Goal: Transaction & Acquisition: Purchase product/service

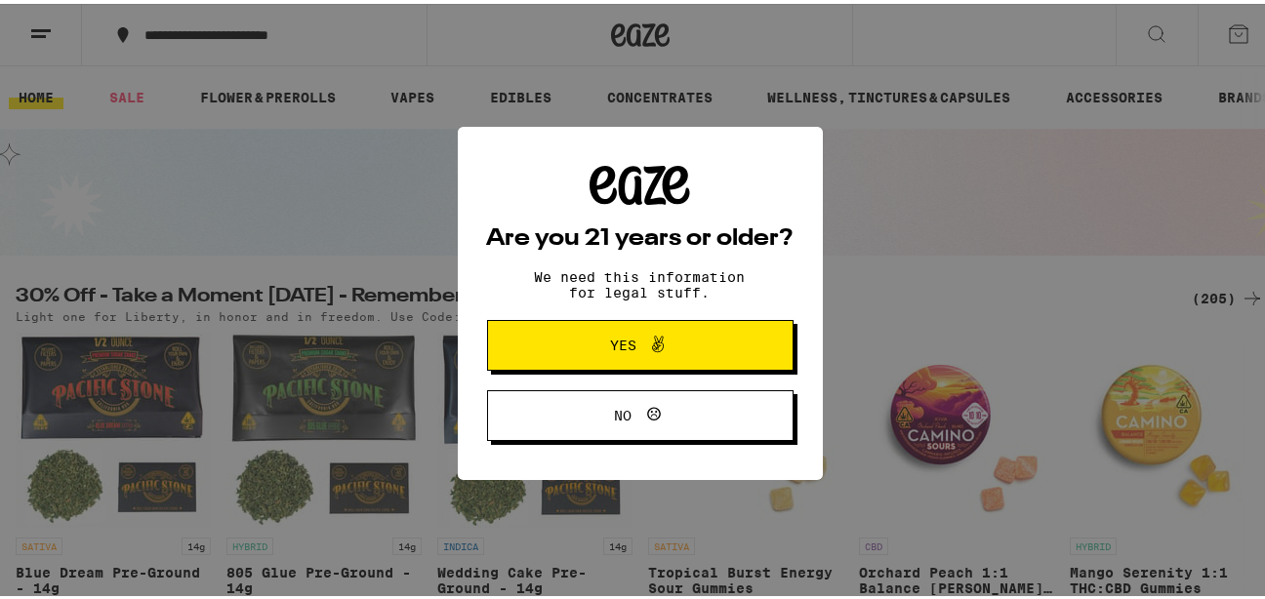
click at [595, 333] on span "Yes" at bounding box center [640, 341] width 148 height 25
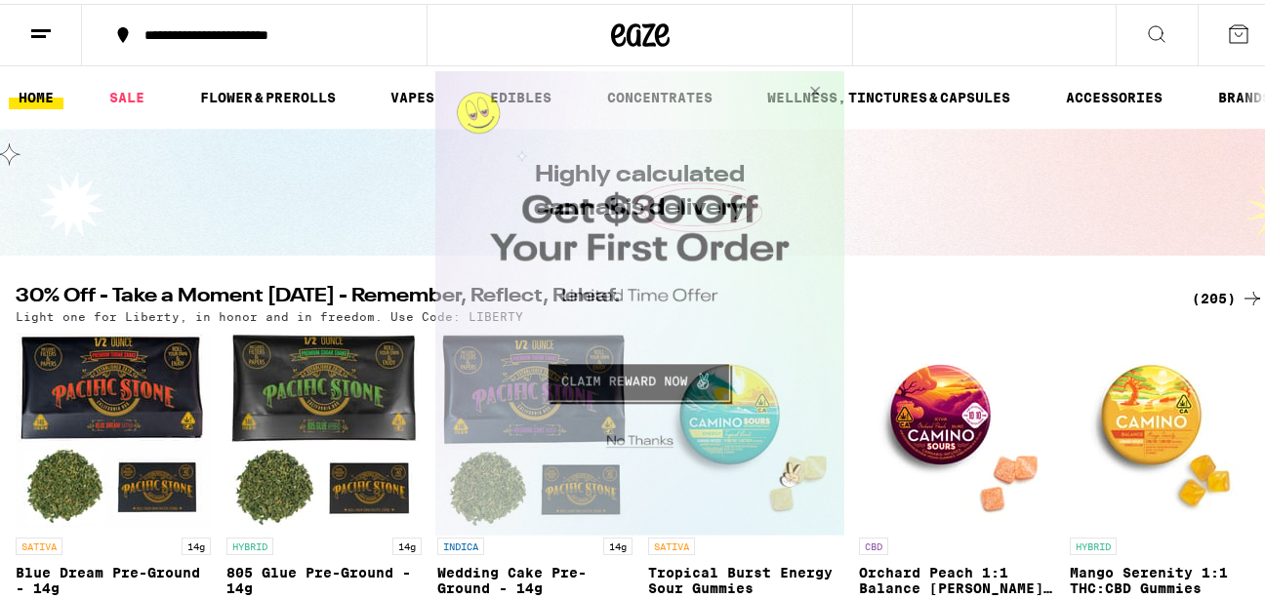
click at [815, 95] on button "Close Modal" at bounding box center [811, 93] width 53 height 47
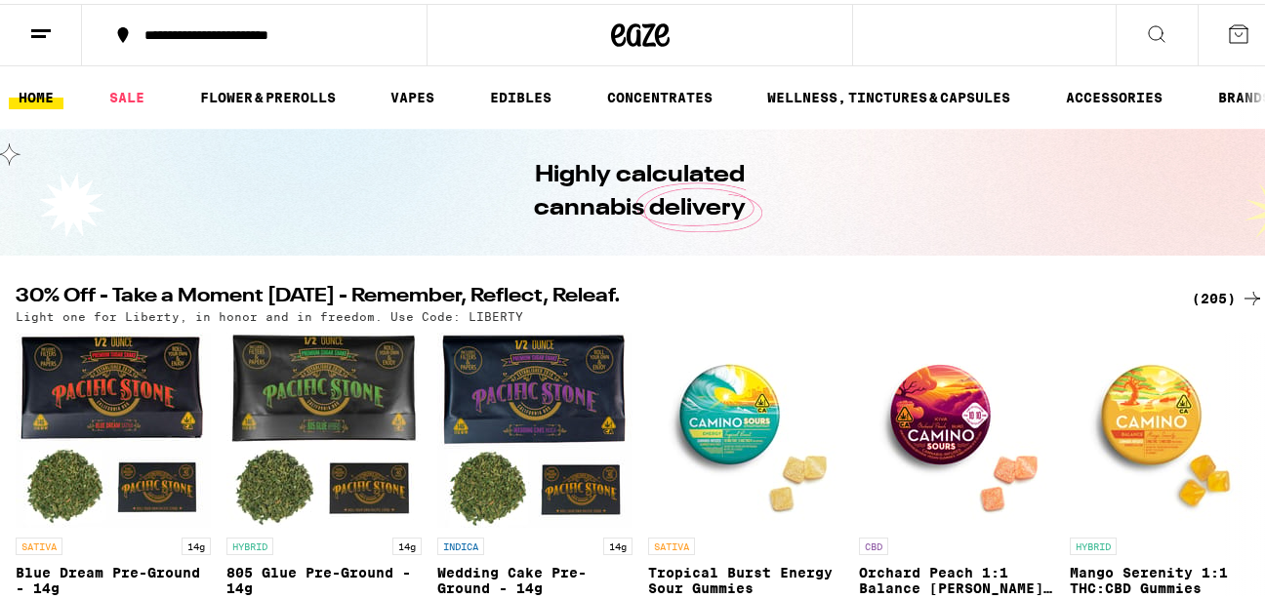
click at [305, 30] on div "**********" at bounding box center [265, 31] width 260 height 14
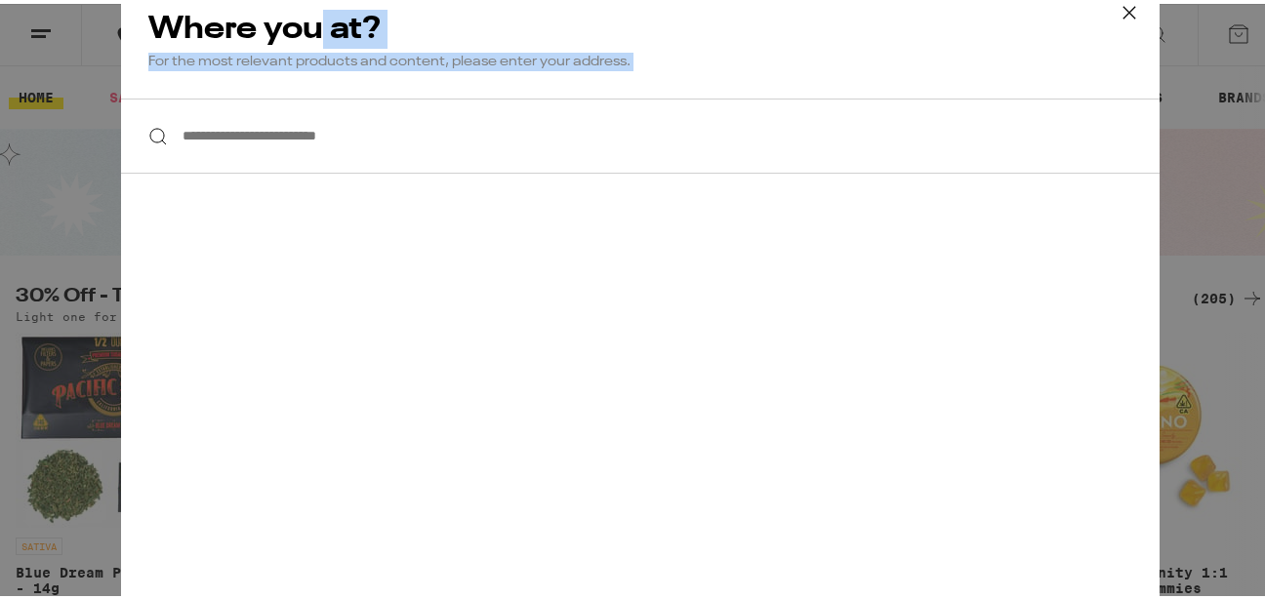
drag, startPoint x: 305, startPoint y: 30, endPoint x: 288, endPoint y: 145, distance: 116.5
click at [288, 145] on div "**********" at bounding box center [640, 300] width 1038 height 642
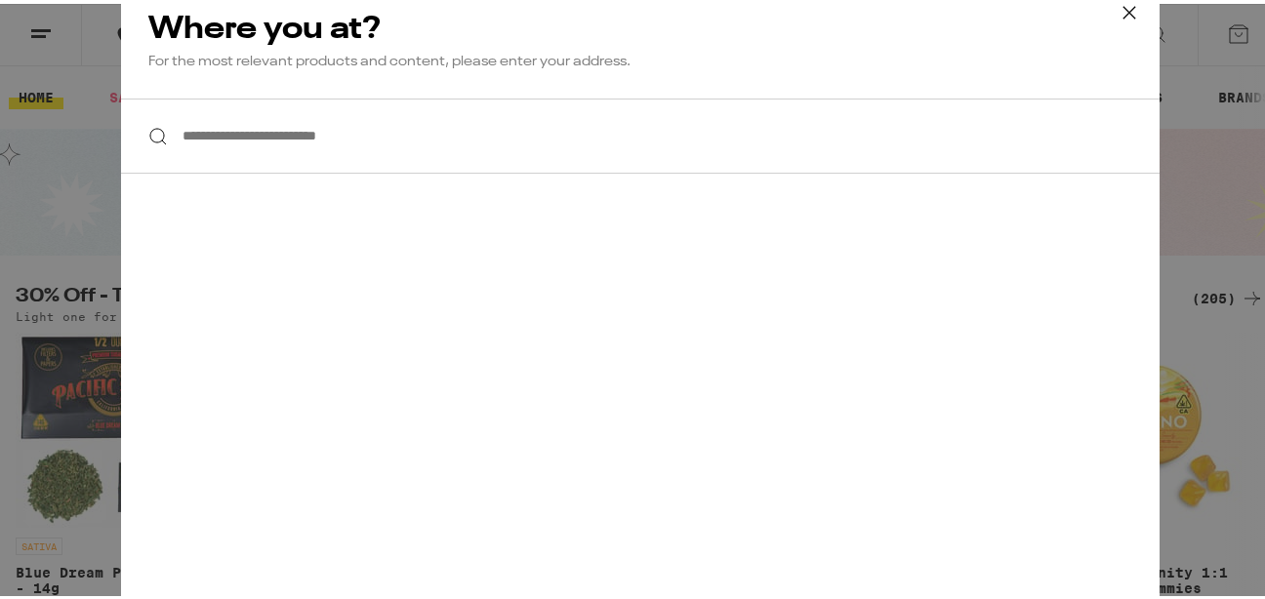
click at [288, 145] on input "**********" at bounding box center [640, 132] width 1038 height 75
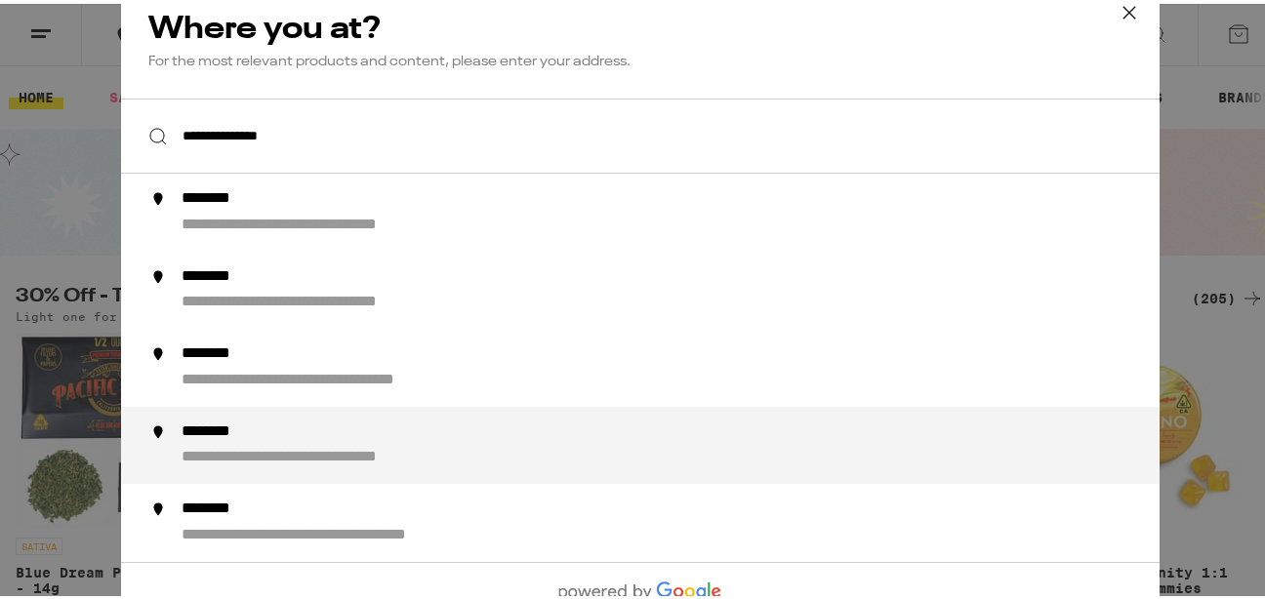
click at [342, 434] on div "**********" at bounding box center [678, 442] width 995 height 47
type input "**********"
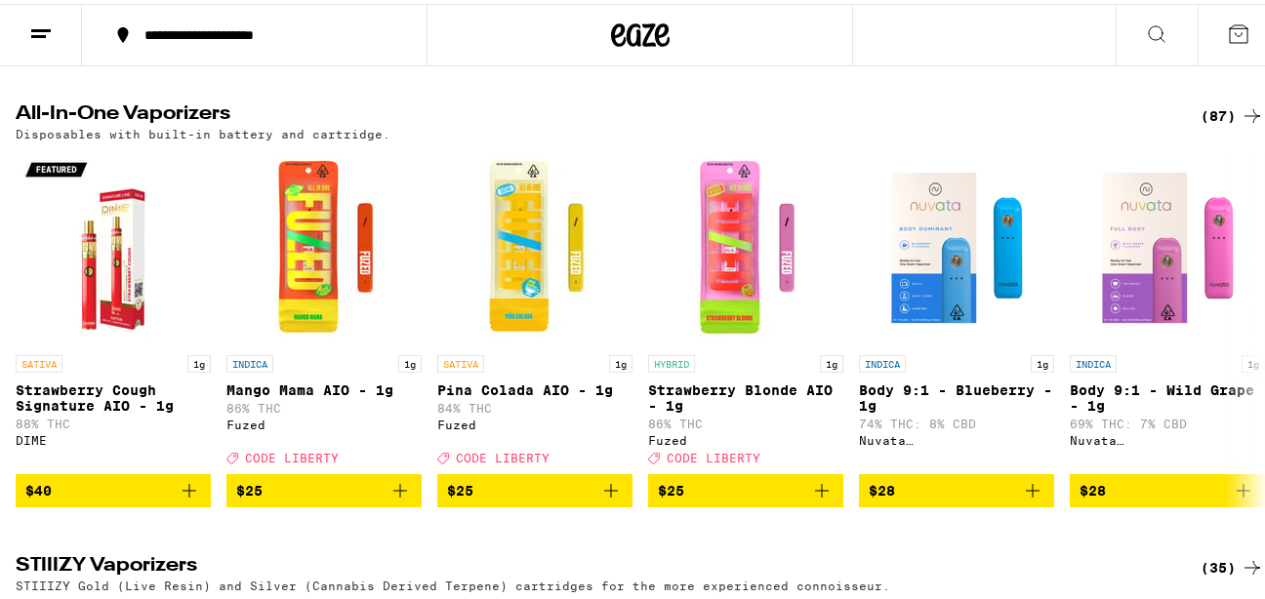
scroll to position [2315, 0]
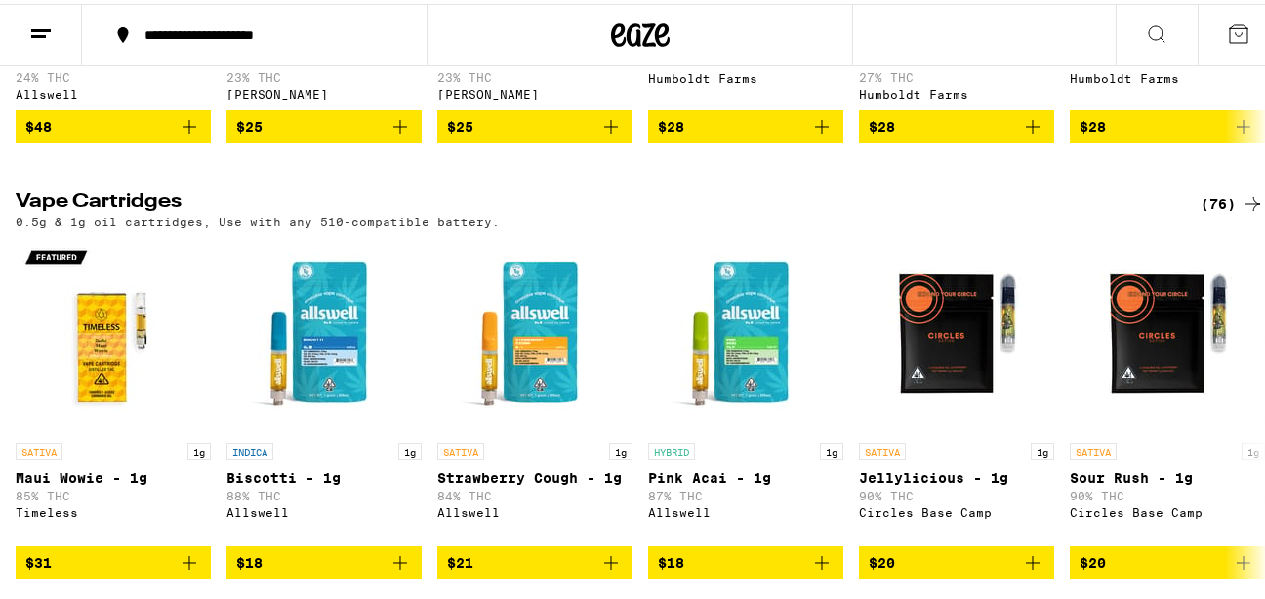
click at [1240, 212] on icon at bounding box center [1251, 199] width 23 height 23
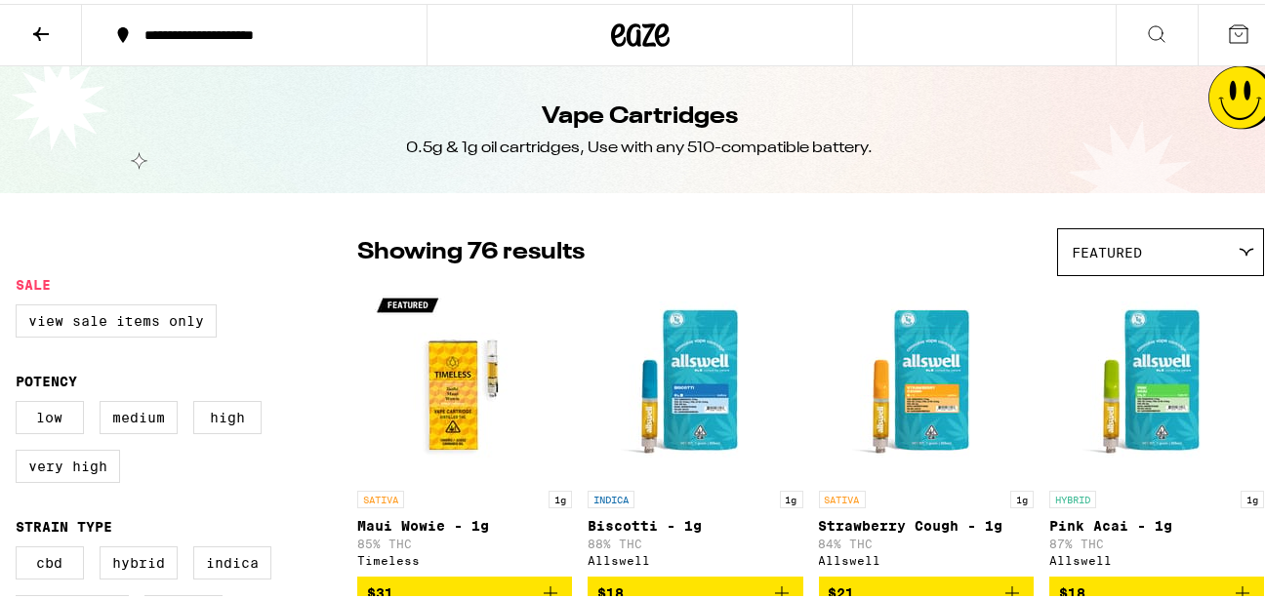
scroll to position [524, 0]
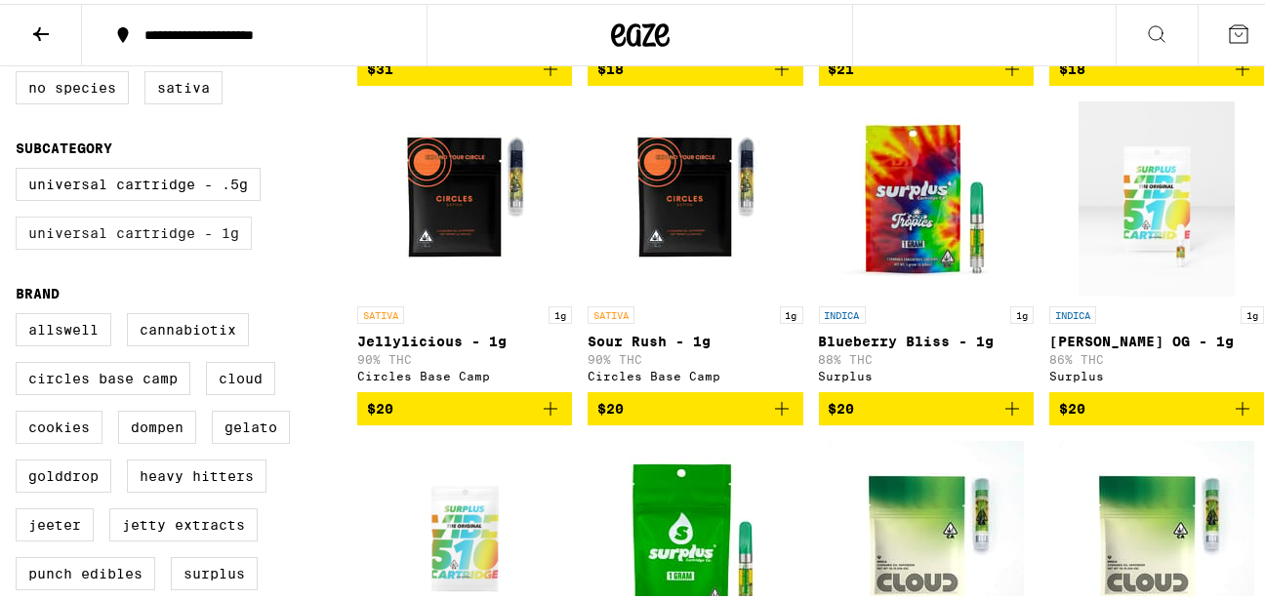
click at [185, 246] on label "Universal Cartridge - 1g" at bounding box center [134, 229] width 236 height 33
click at [20, 168] on input "Universal Cartridge - 1g" at bounding box center [20, 167] width 1 height 1
checkbox input "true"
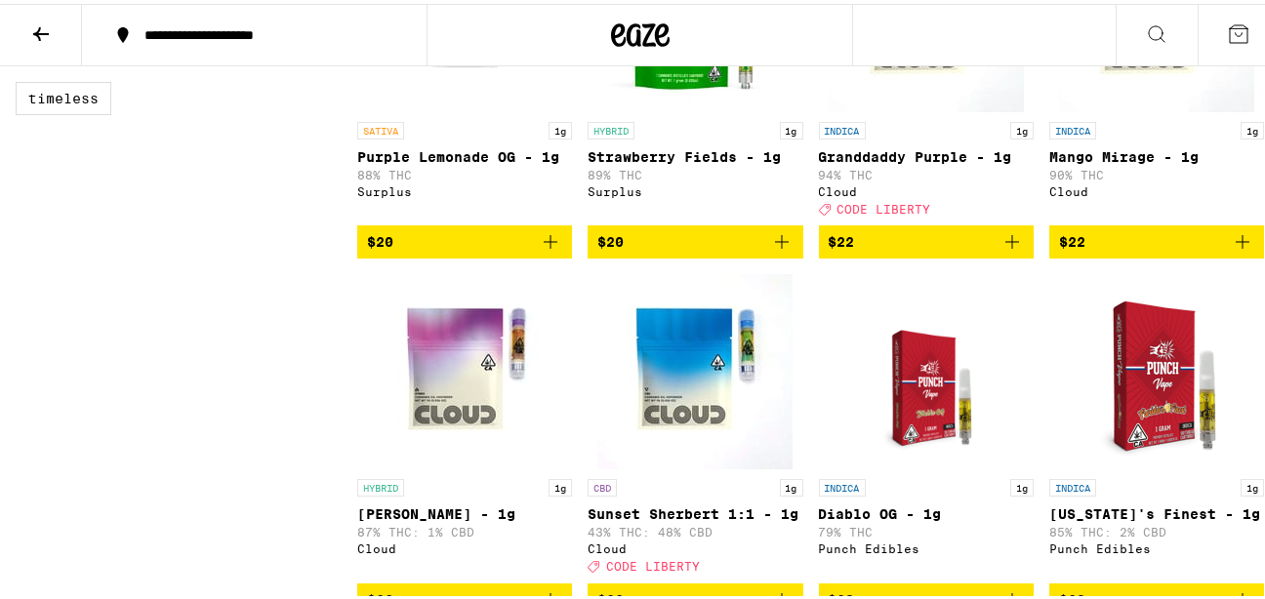
scroll to position [1572, 0]
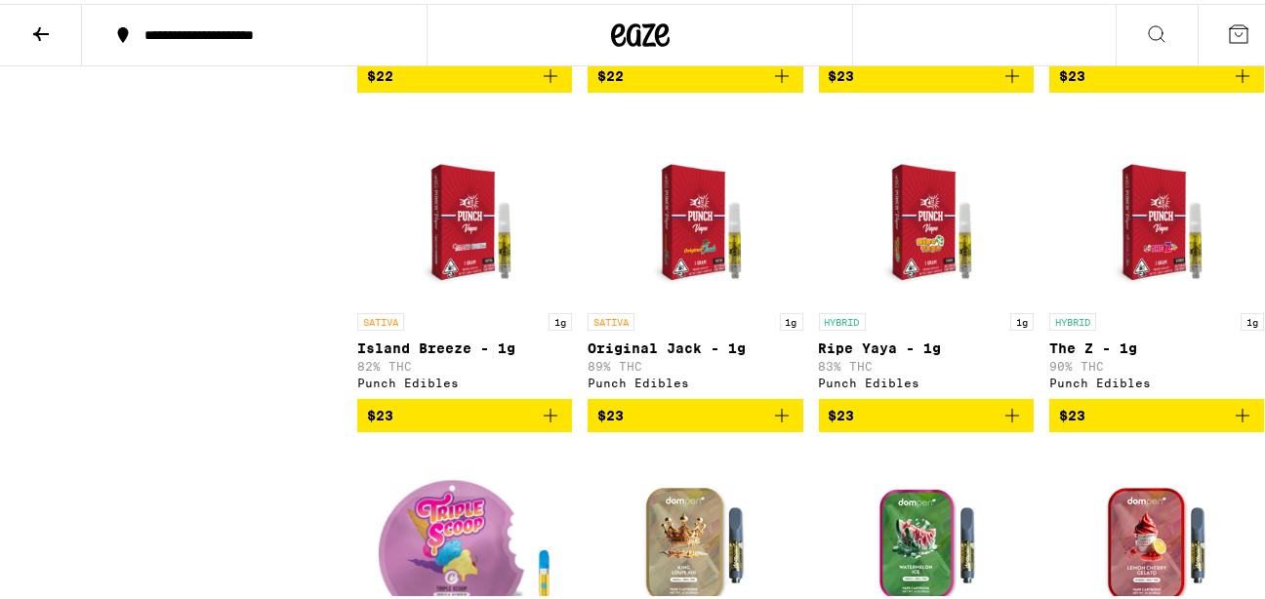
click at [725, 423] on span "$23" at bounding box center [694, 411] width 195 height 23
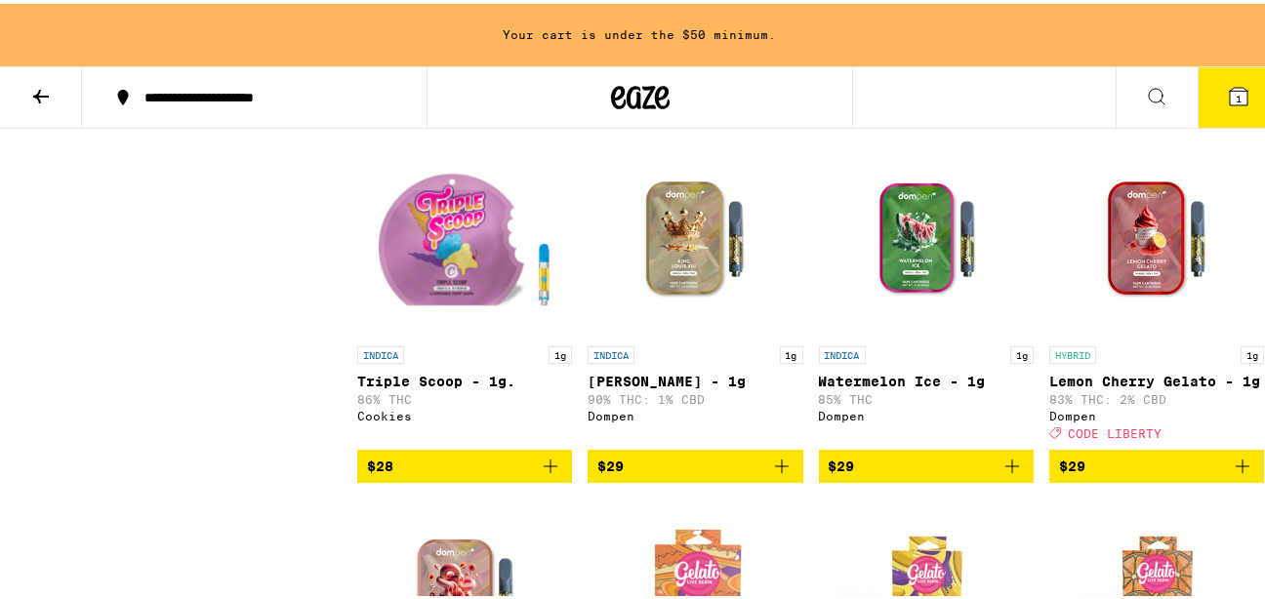
scroll to position [1885, 0]
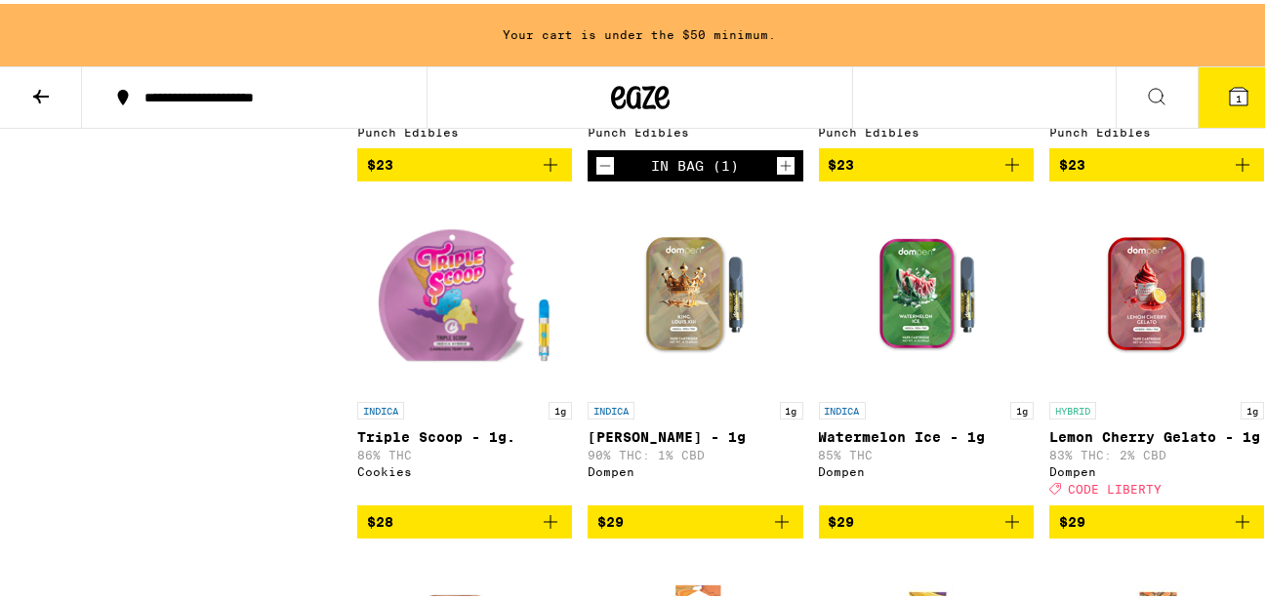
click at [599, 174] on icon "Decrement" at bounding box center [605, 161] width 18 height 23
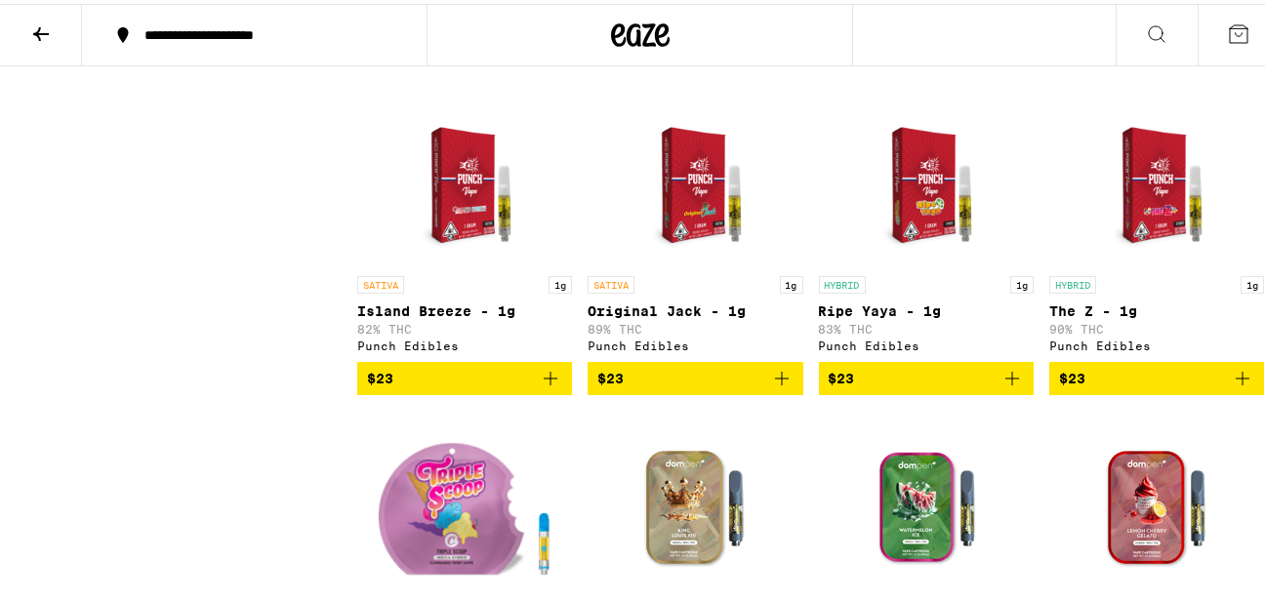
scroll to position [1595, 0]
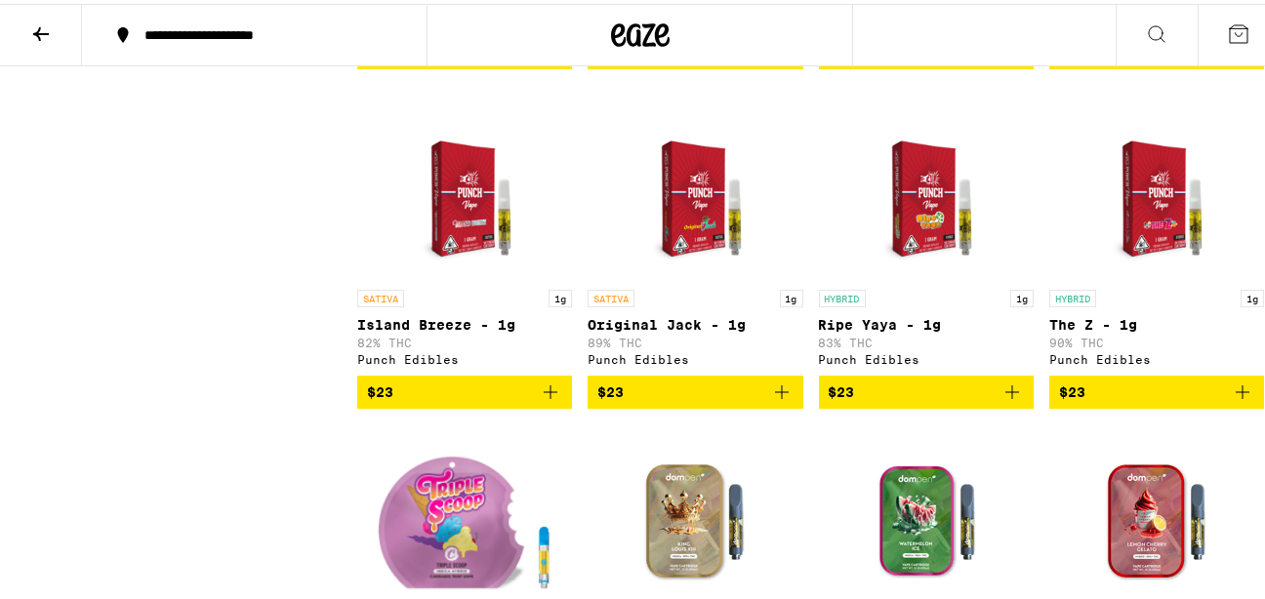
click at [639, 329] on p "Original Jack - 1g" at bounding box center [694, 321] width 215 height 16
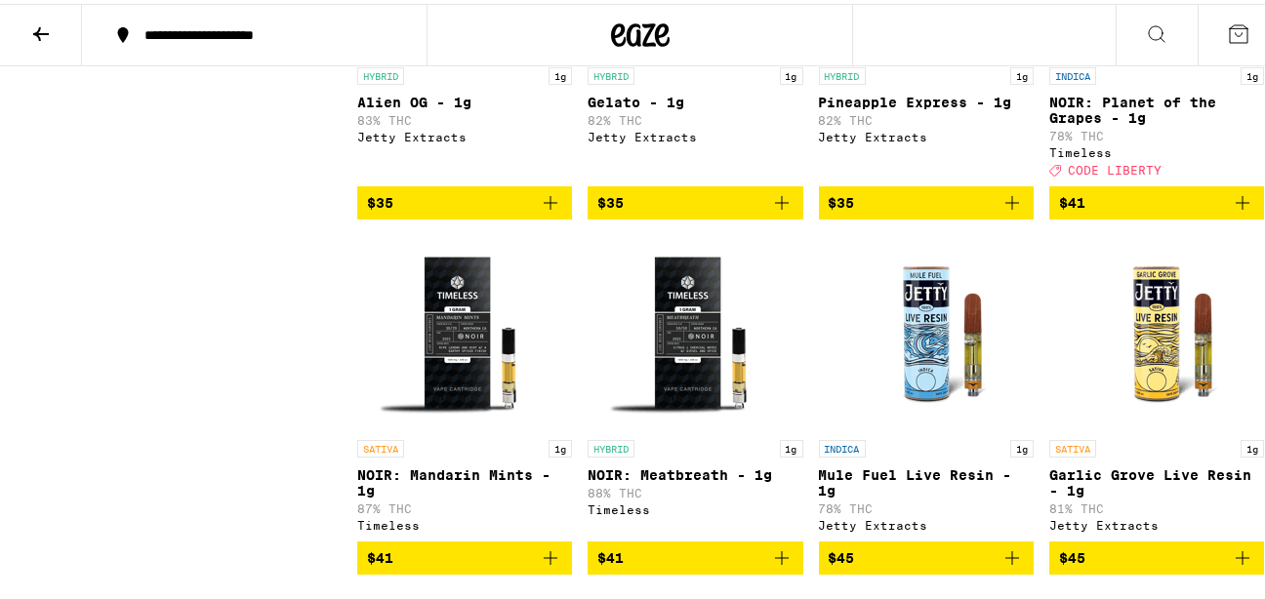
scroll to position [4643, 0]
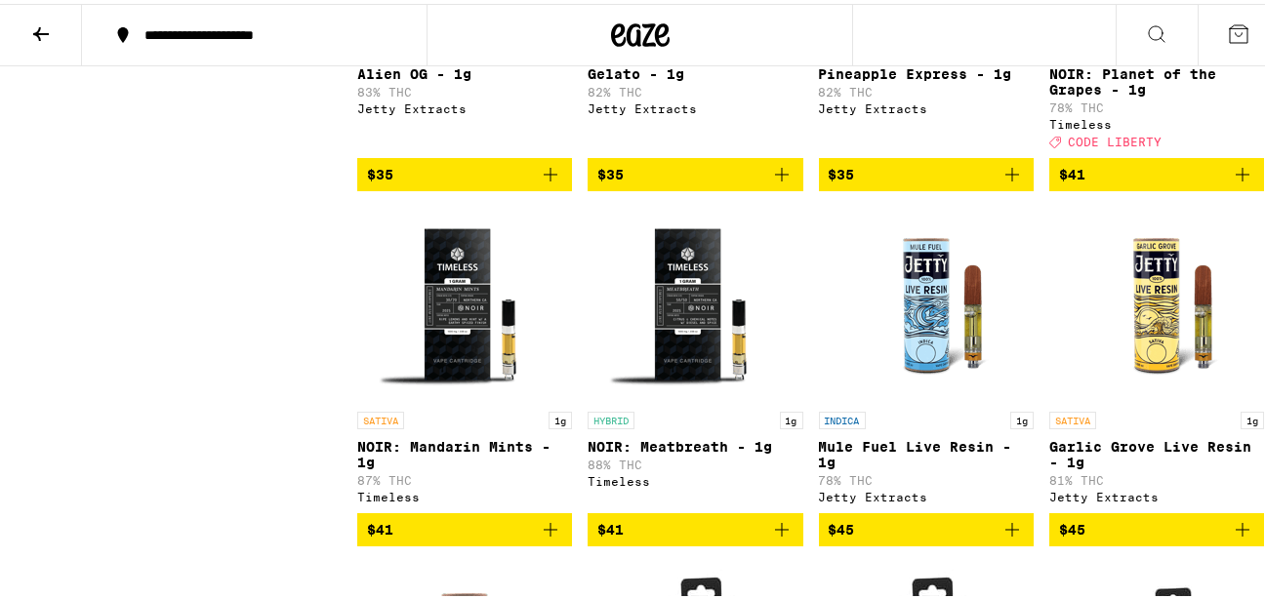
click at [1005, 178] on icon "Add to bag" at bounding box center [1012, 171] width 14 height 14
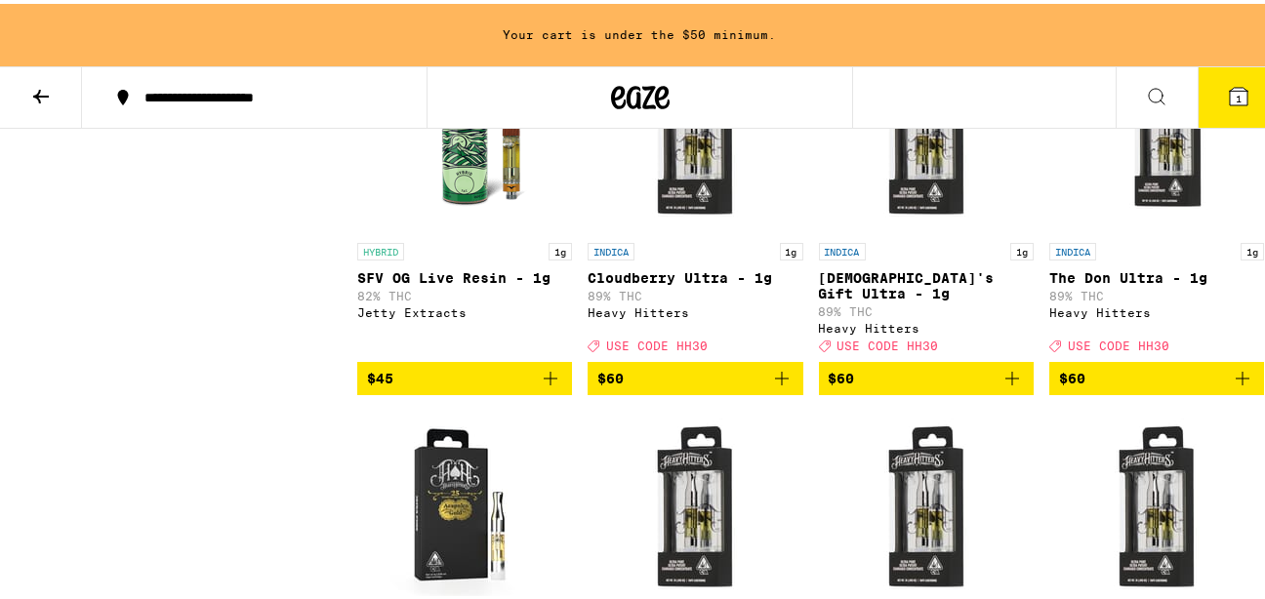
scroll to position [5753, 0]
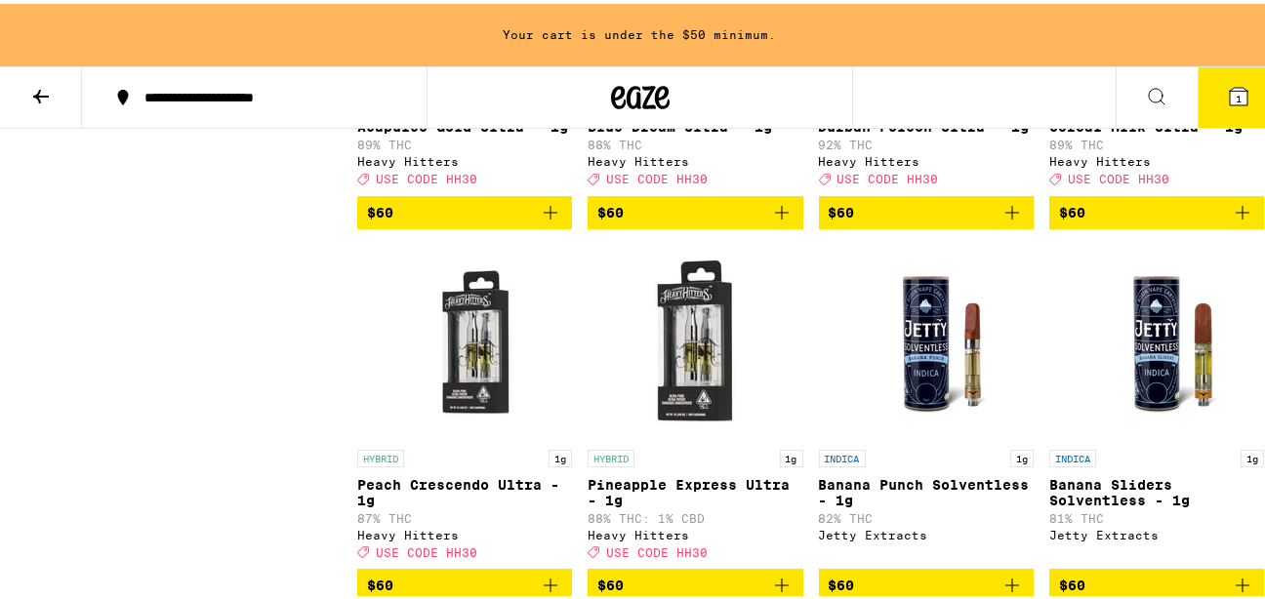
click at [28, 101] on button at bounding box center [41, 93] width 82 height 61
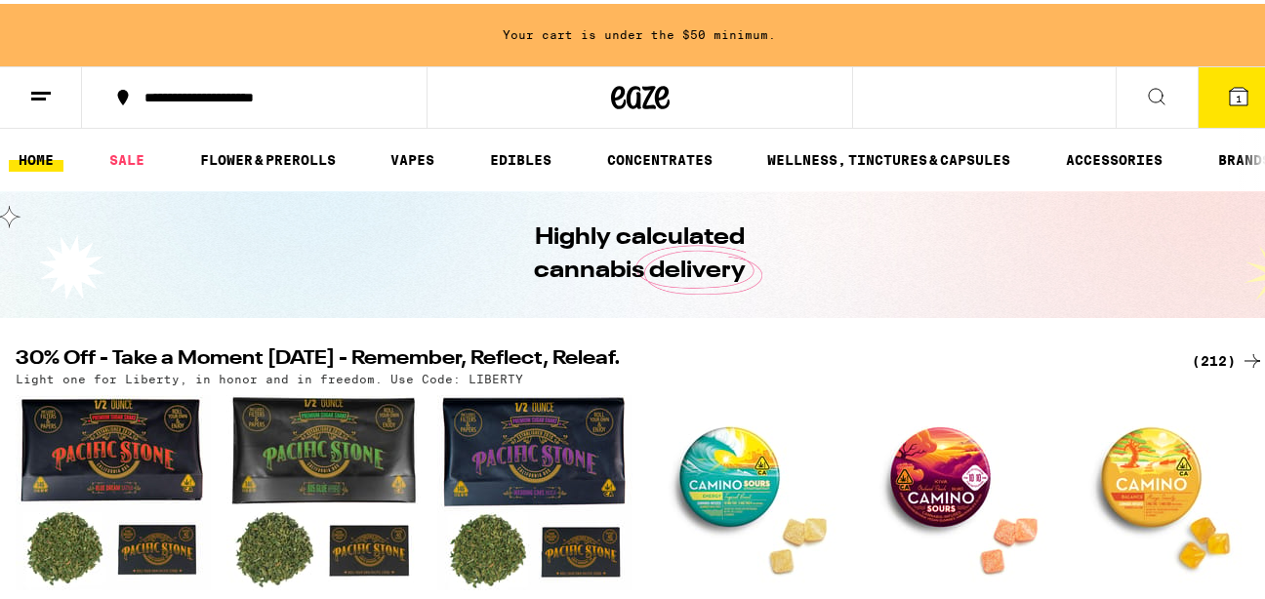
click at [1225, 360] on div "(212)" at bounding box center [1227, 356] width 72 height 23
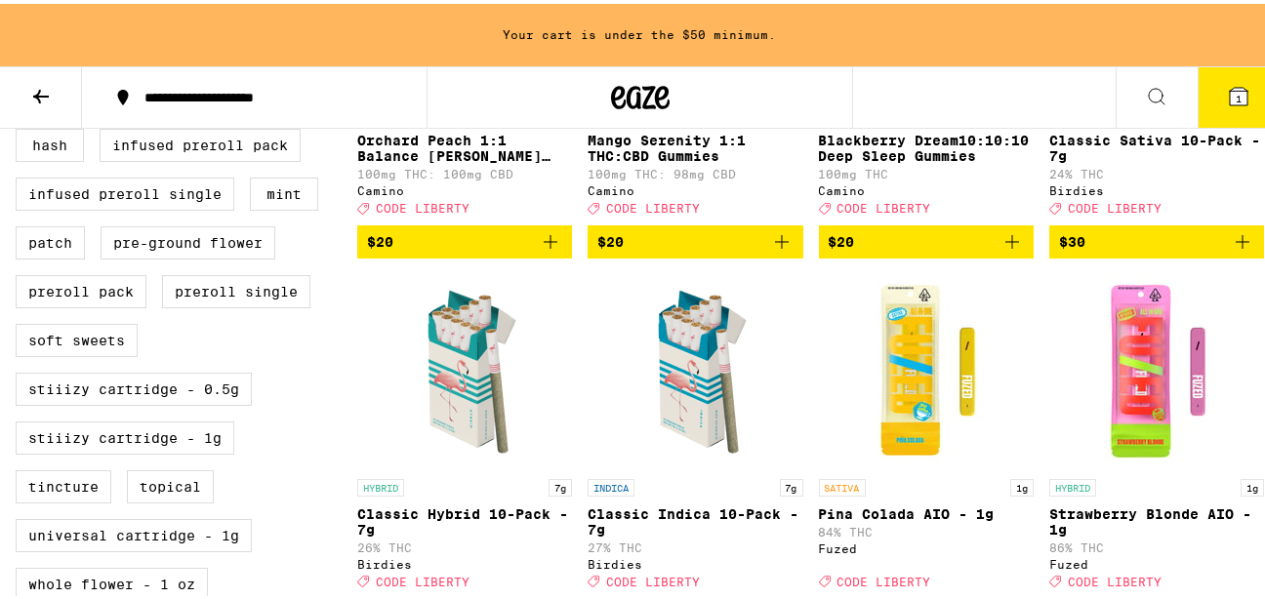
scroll to position [935, 0]
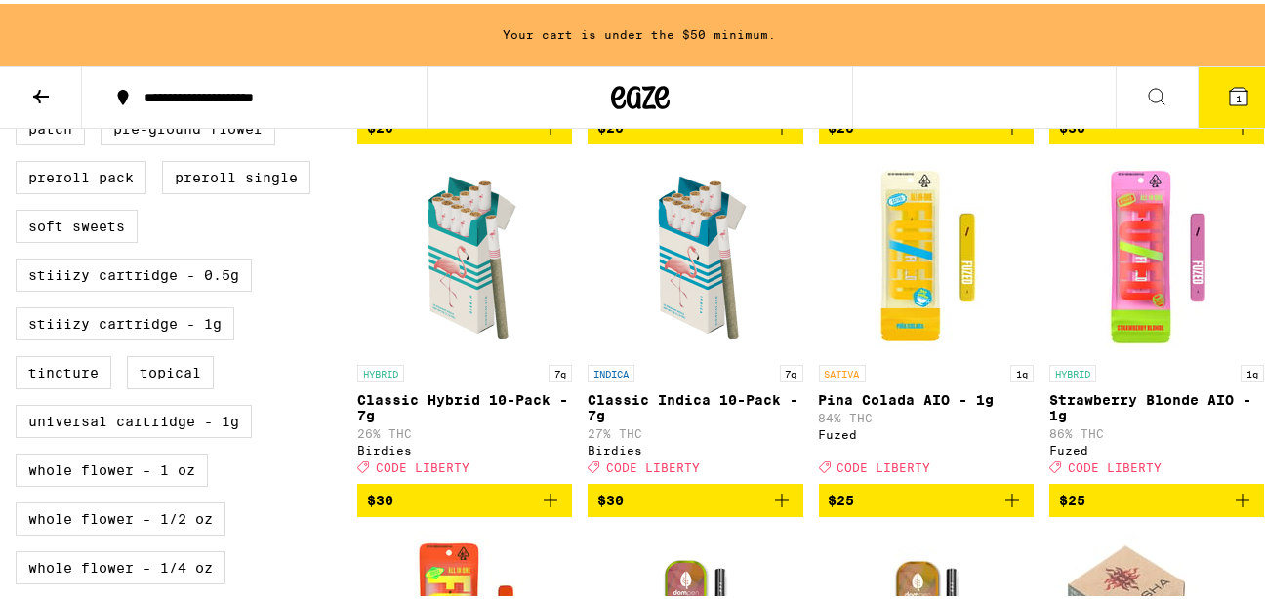
click at [672, 508] on span "$30" at bounding box center [694, 496] width 195 height 23
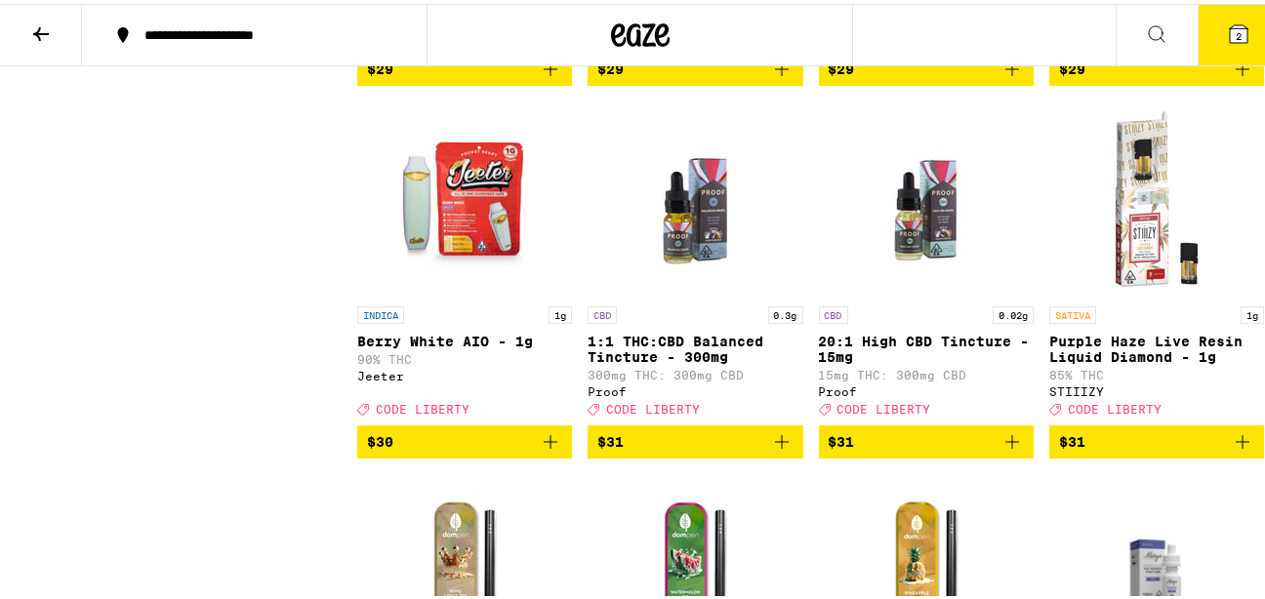
scroll to position [12858, 0]
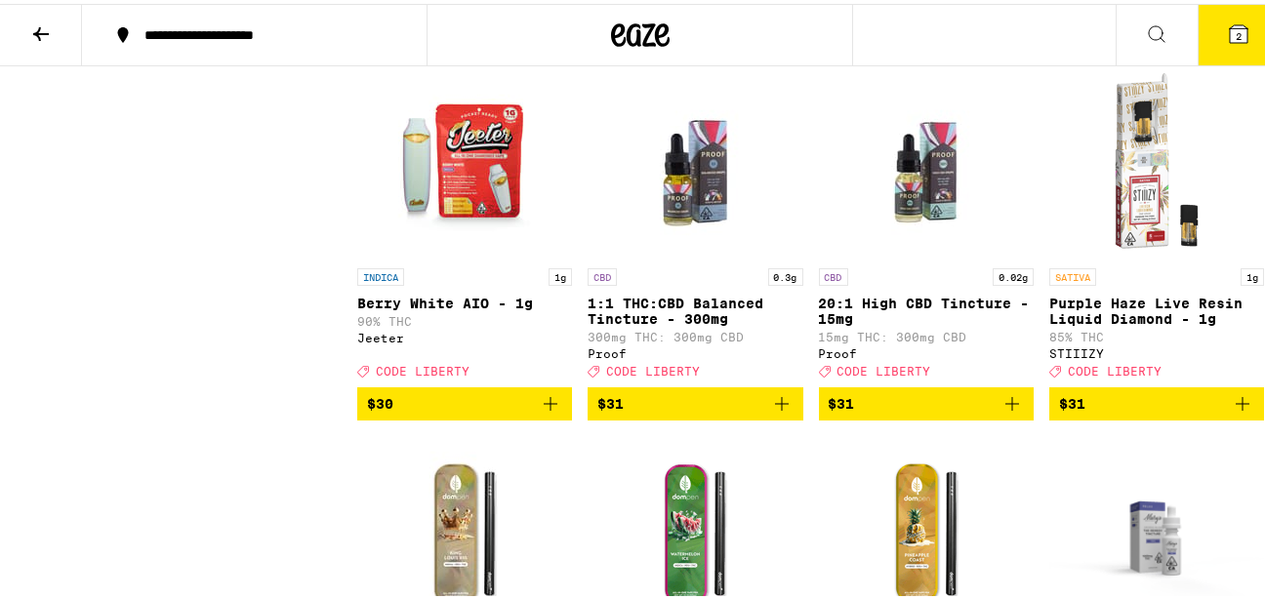
click at [683, 39] on span "$29" at bounding box center [694, 27] width 195 height 23
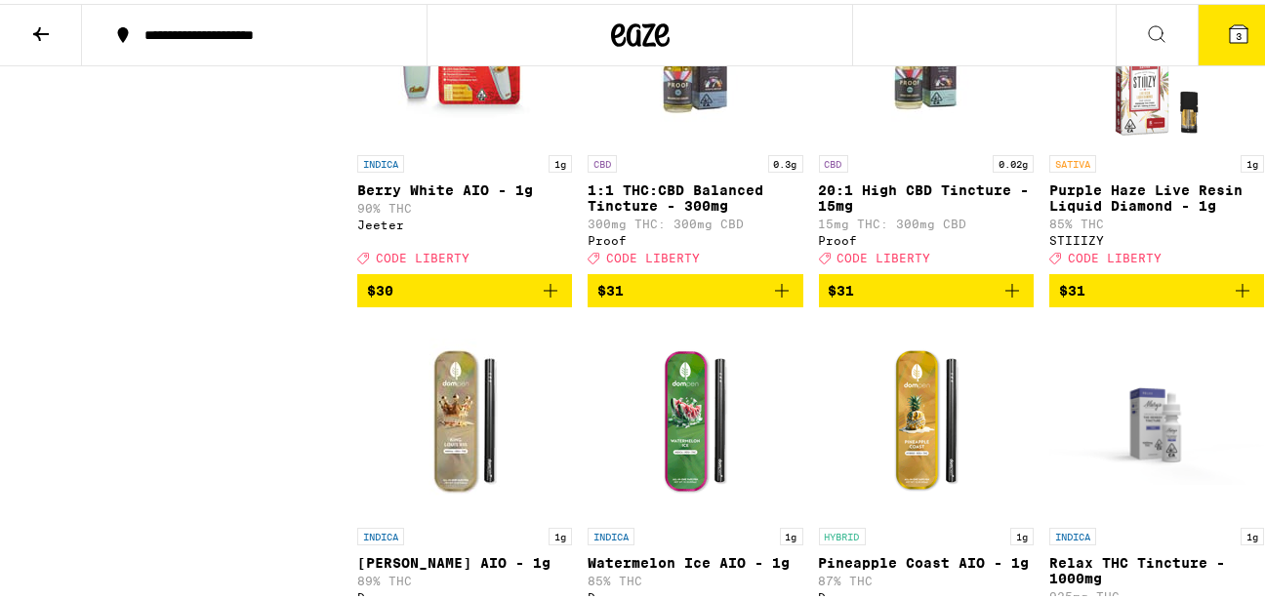
scroll to position [12933, 0]
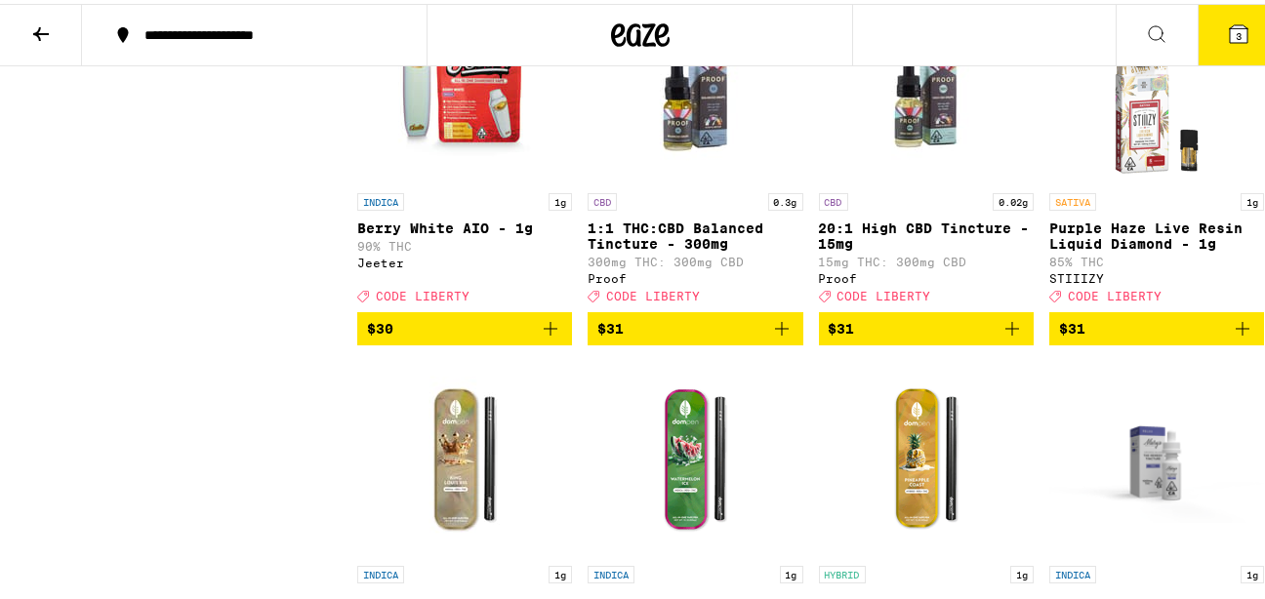
click at [1212, 53] on button "4" at bounding box center [1238, 31] width 82 height 60
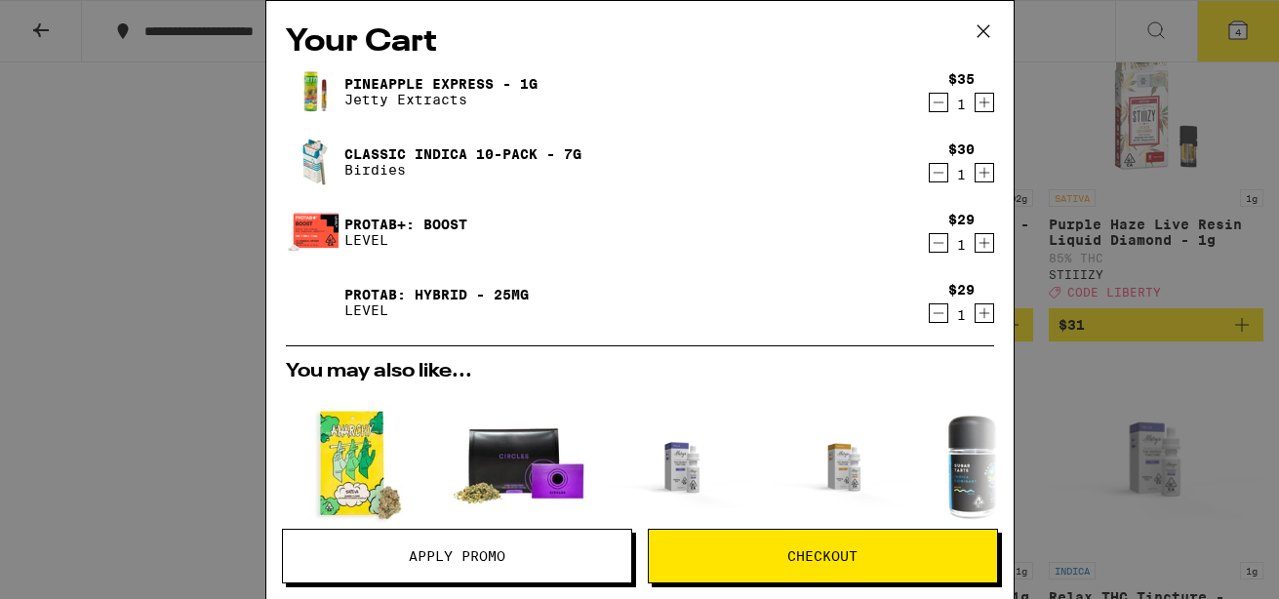
click at [568, 569] on button "Apply Promo" at bounding box center [457, 556] width 350 height 55
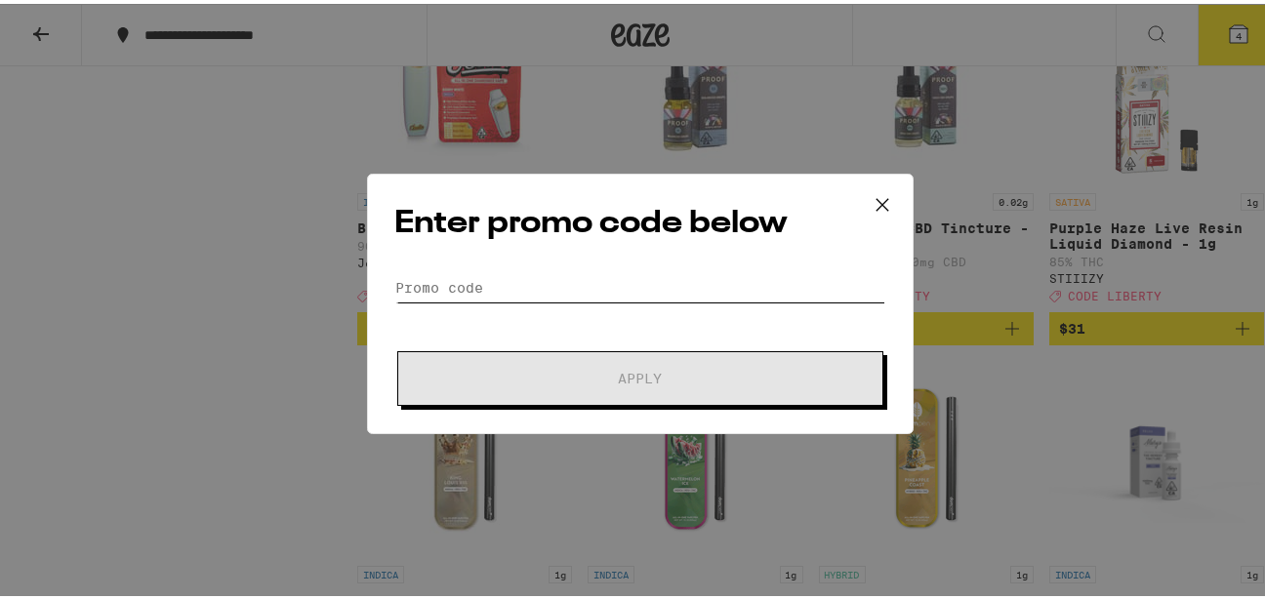
click at [516, 275] on input "Promo Code" at bounding box center [640, 283] width 490 height 29
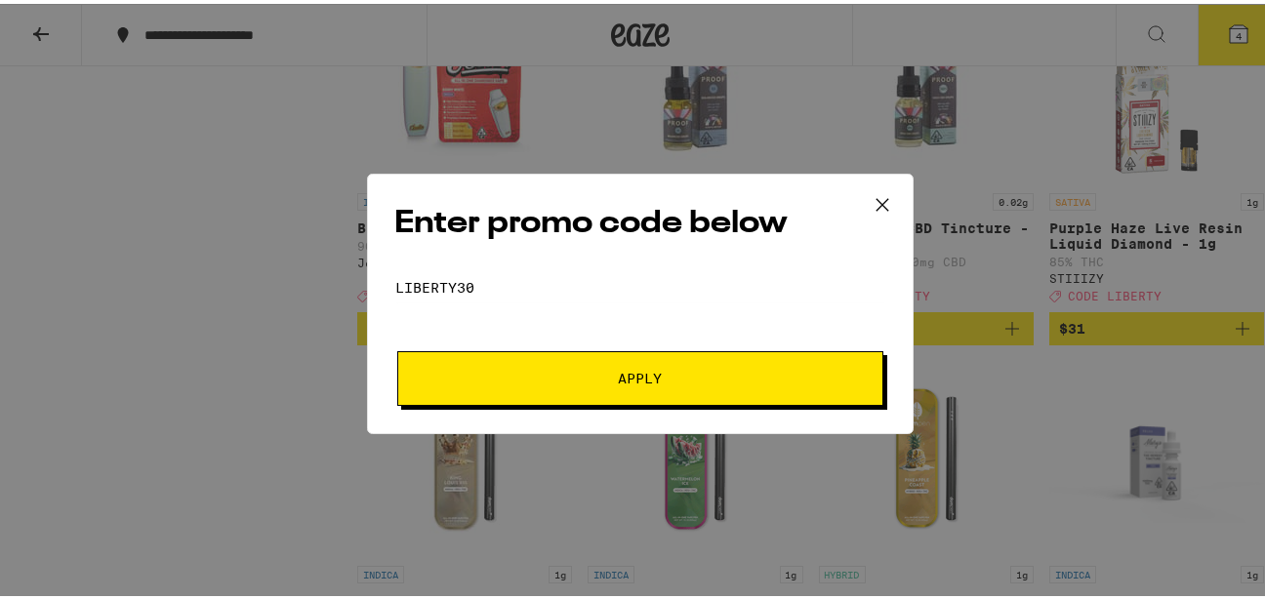
click at [532, 360] on button "Apply" at bounding box center [640, 374] width 486 height 55
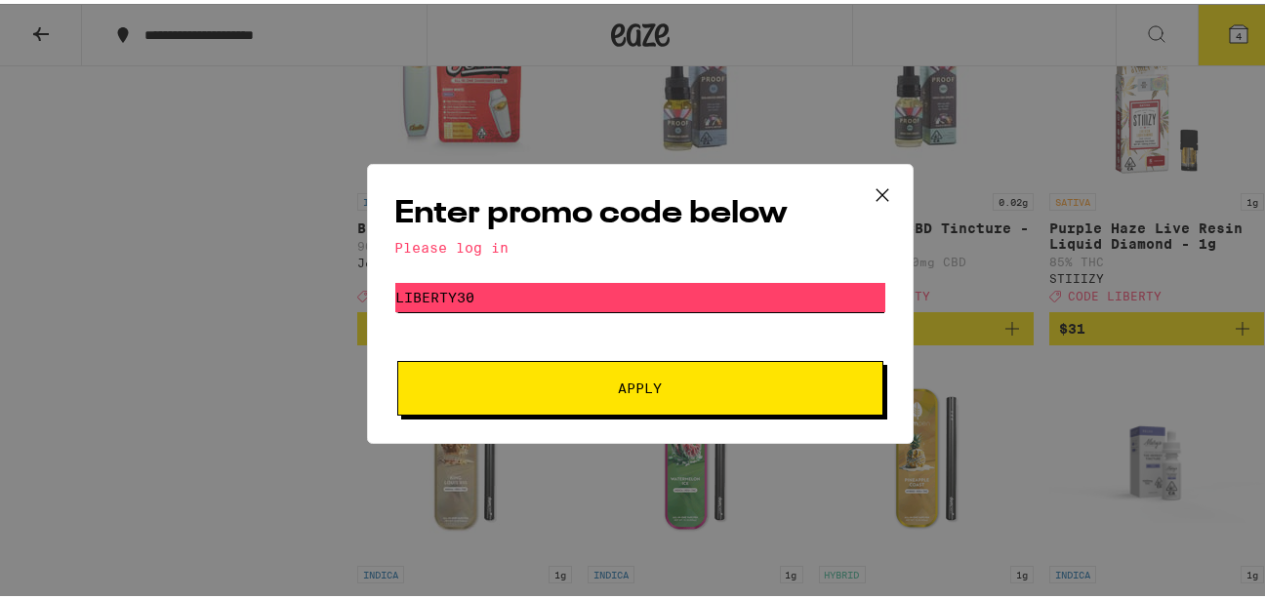
drag, startPoint x: 451, startPoint y: 297, endPoint x: 531, endPoint y: 291, distance: 80.2
click at [531, 291] on input "liberty30" at bounding box center [640, 293] width 490 height 29
type input "liberty"
click at [581, 383] on span "Apply" at bounding box center [639, 385] width 351 height 14
click at [641, 378] on span "Apply" at bounding box center [640, 385] width 44 height 14
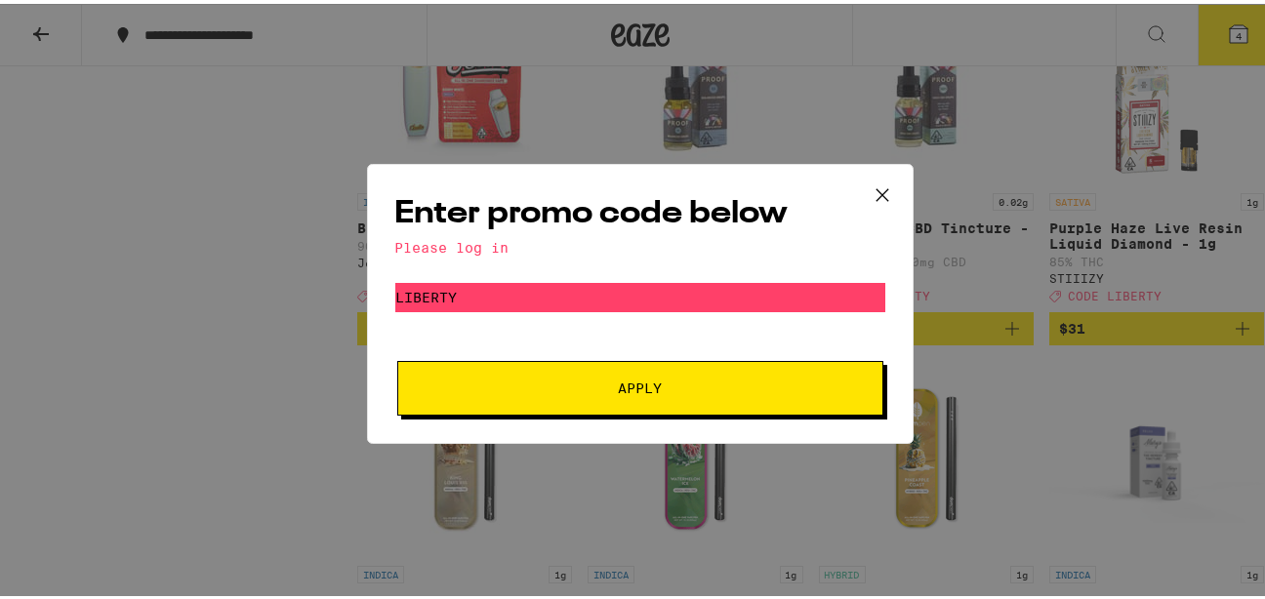
click at [873, 186] on icon at bounding box center [881, 191] width 29 height 29
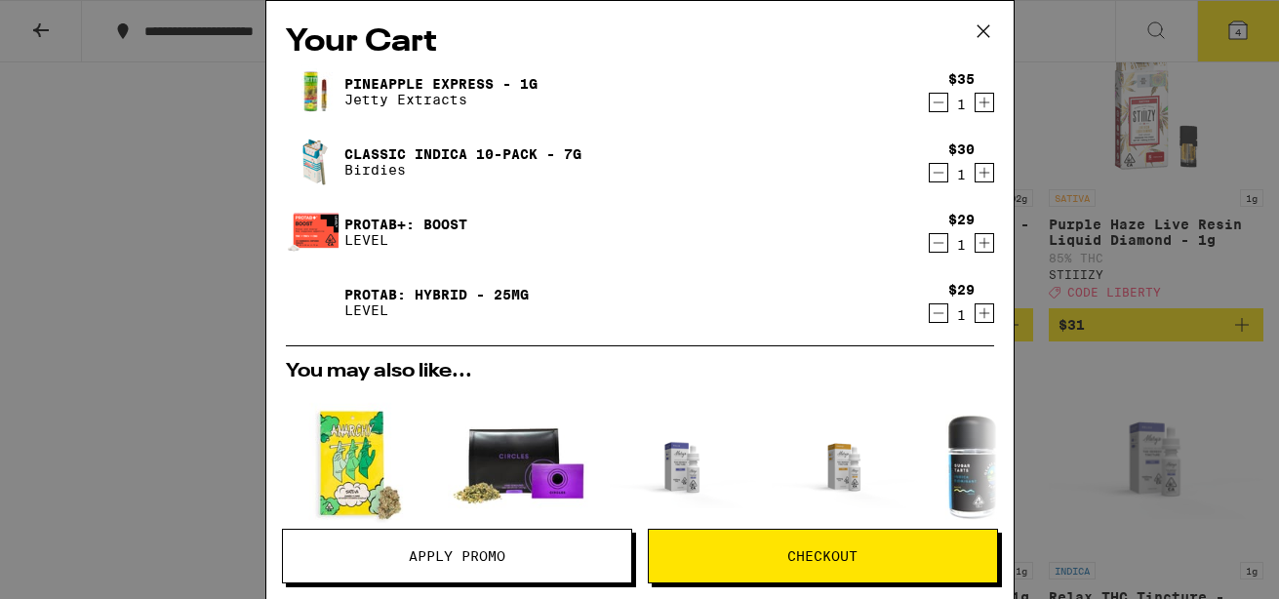
click at [1264, 38] on div "Your Cart Pineapple Express - 1g Jetty Extracts $35 1 Classic Indica 10-Pack - …" at bounding box center [639, 299] width 1279 height 599
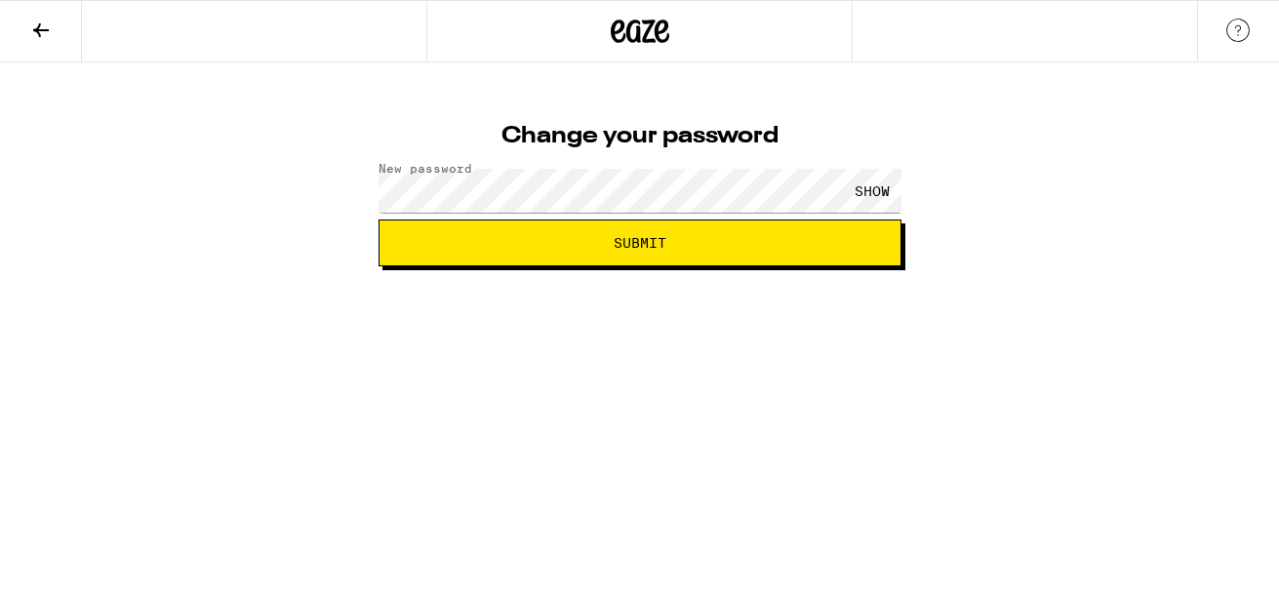
click at [891, 266] on html "Change your password New password SHOW Submit" at bounding box center [639, 133] width 1279 height 266
click at [865, 193] on div "SHOW" at bounding box center [872, 191] width 59 height 44
click at [682, 266] on html "Change your password New password HIDE Submit" at bounding box center [639, 133] width 1279 height 266
click at [834, 257] on button "Submit" at bounding box center [640, 243] width 523 height 47
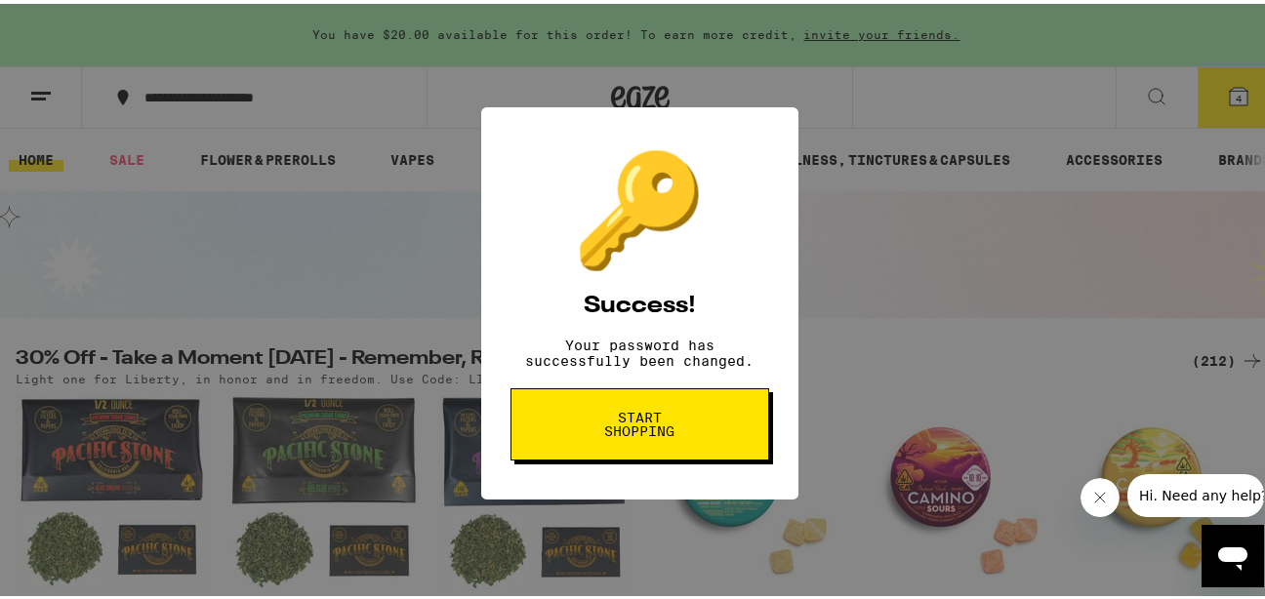
click at [902, 283] on div "🔑 Success! Your password has successfully been changed. Start shopping" at bounding box center [639, 299] width 1279 height 599
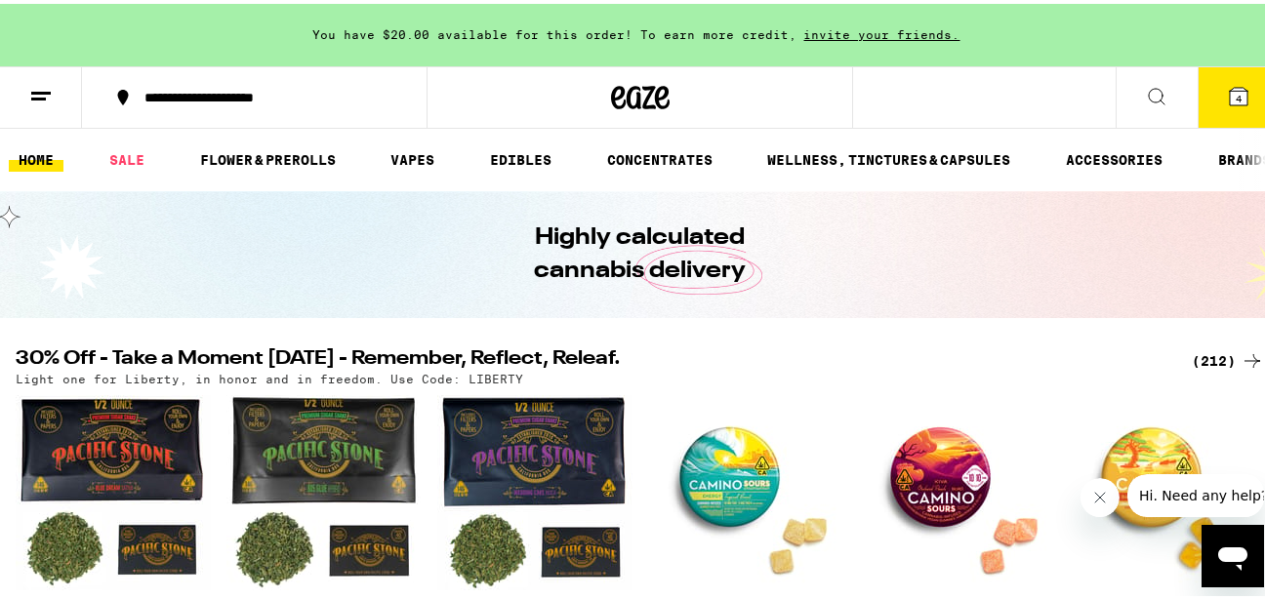
click at [1229, 90] on icon at bounding box center [1238, 93] width 18 height 18
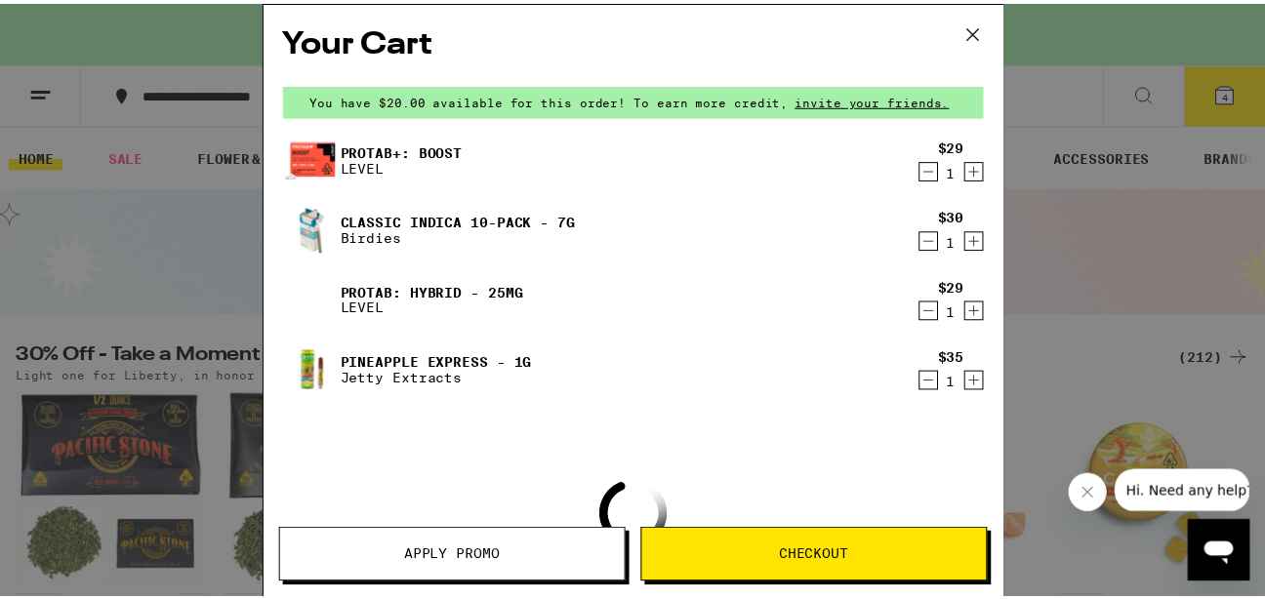
scroll to position [97, 0]
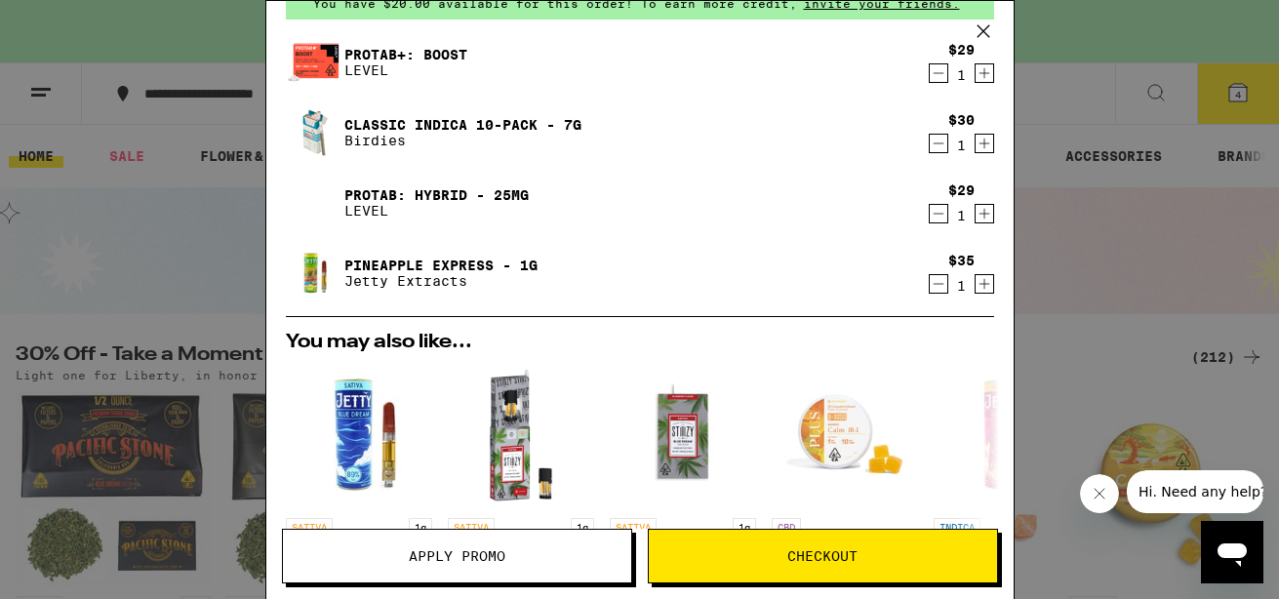
click at [584, 569] on button "Apply Promo" at bounding box center [457, 556] width 350 height 55
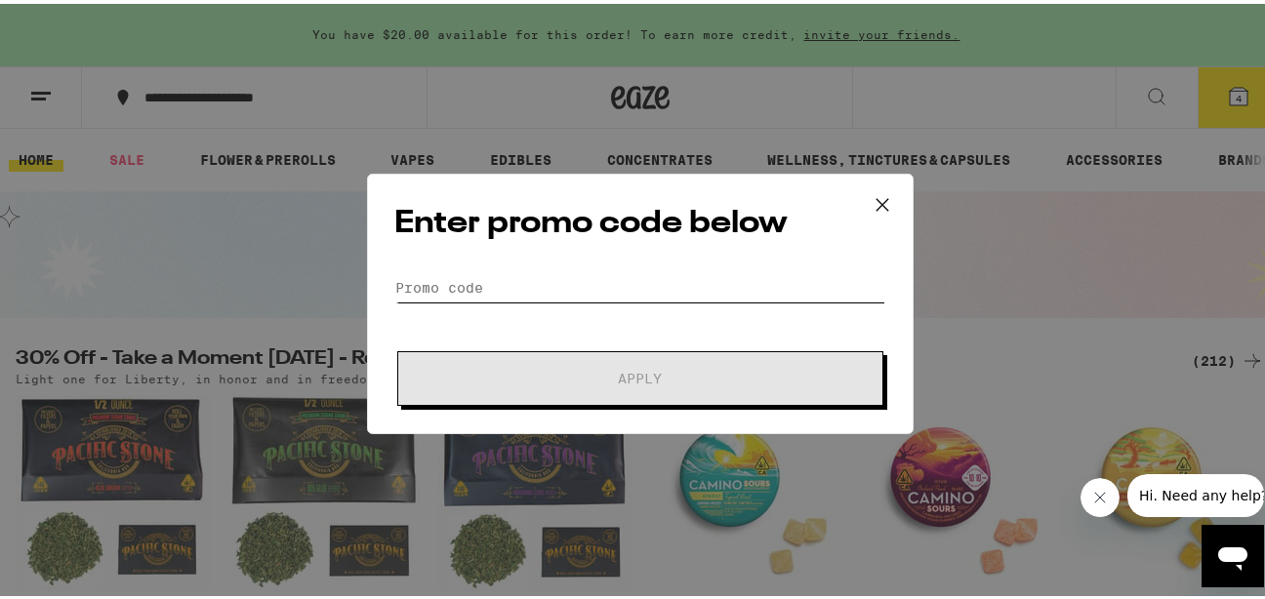
click at [605, 283] on input "Promo Code" at bounding box center [640, 283] width 490 height 29
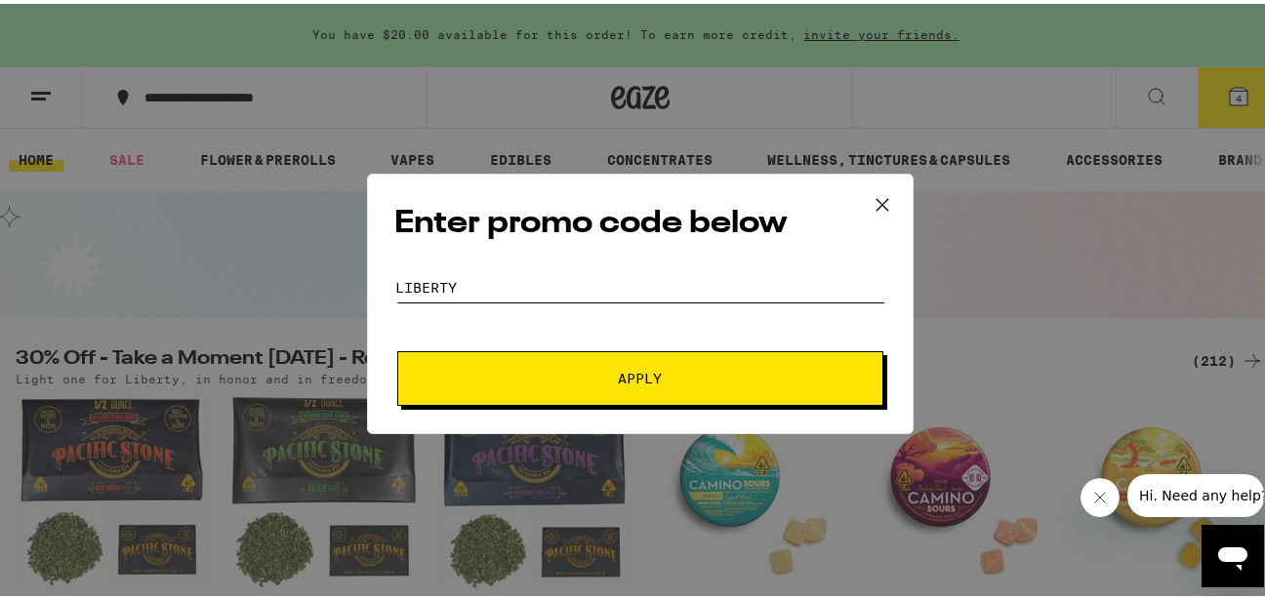
type input "liberty"
click at [618, 371] on span "Apply" at bounding box center [640, 375] width 44 height 14
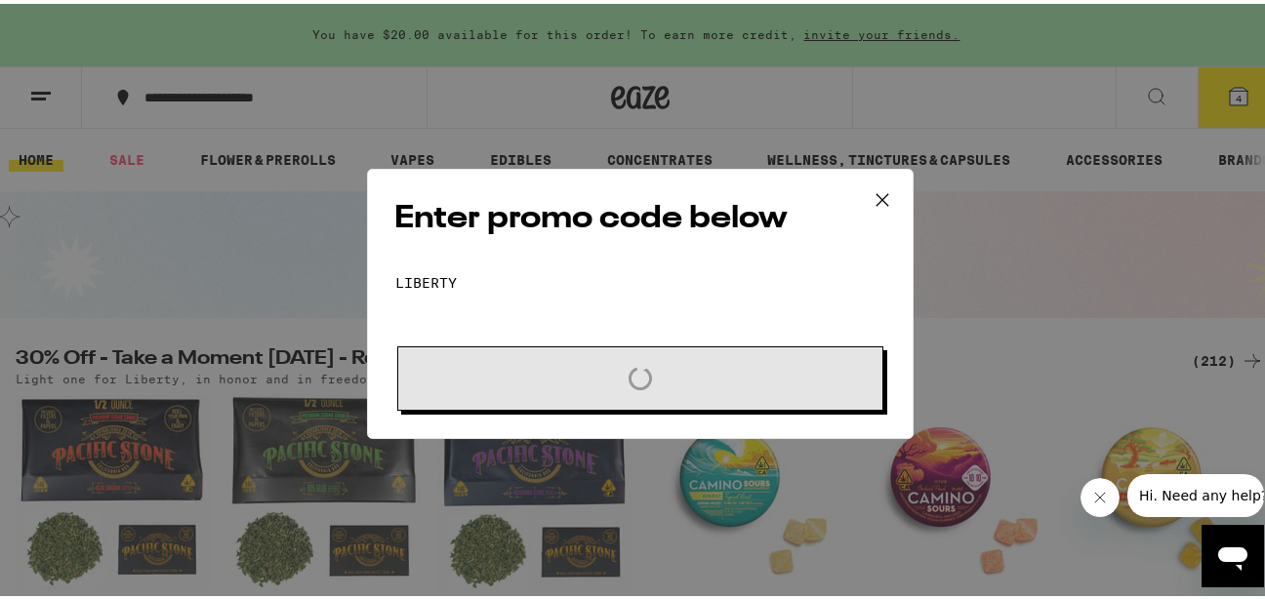
click at [875, 197] on icon at bounding box center [881, 195] width 12 height 12
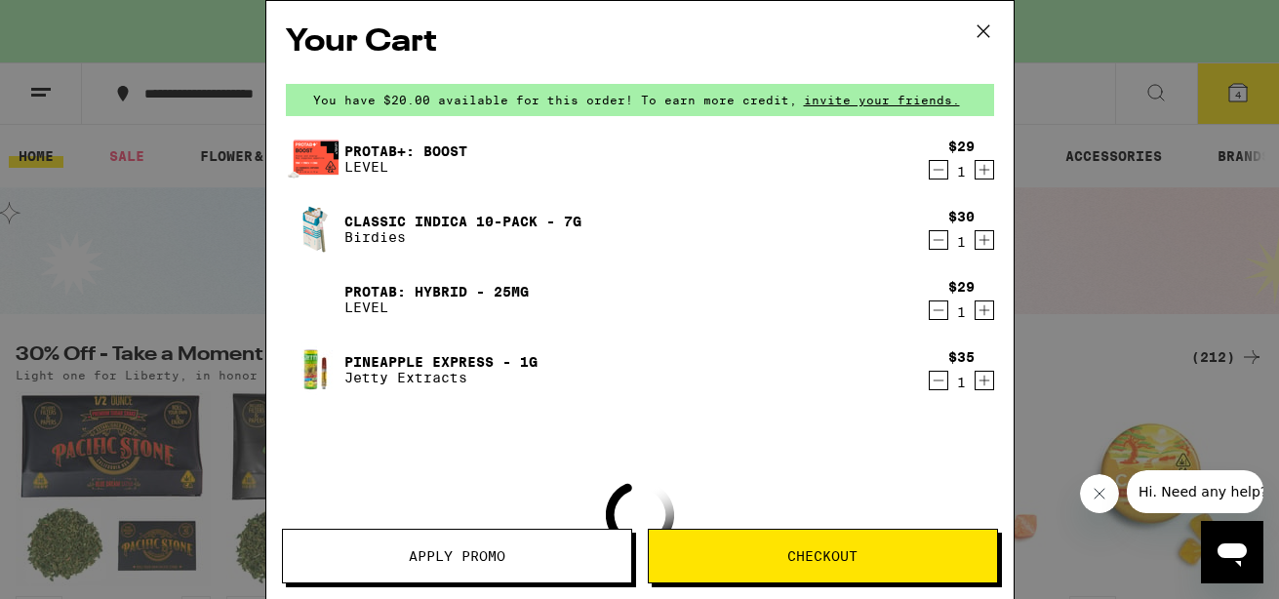
scroll to position [97, 0]
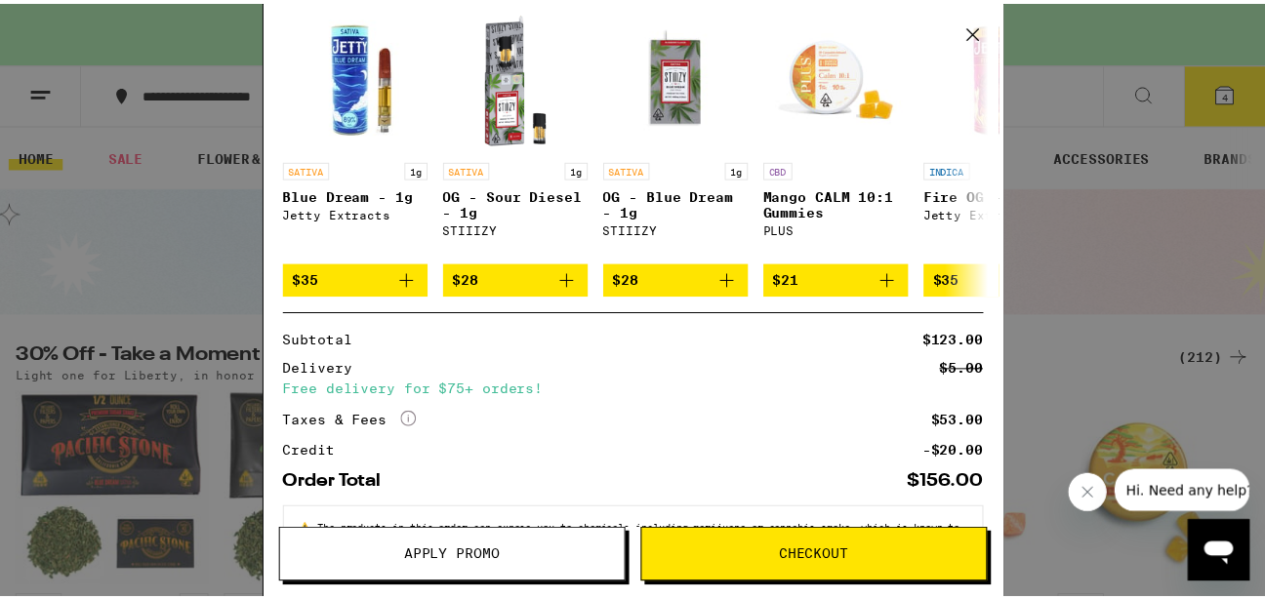
scroll to position [458, 0]
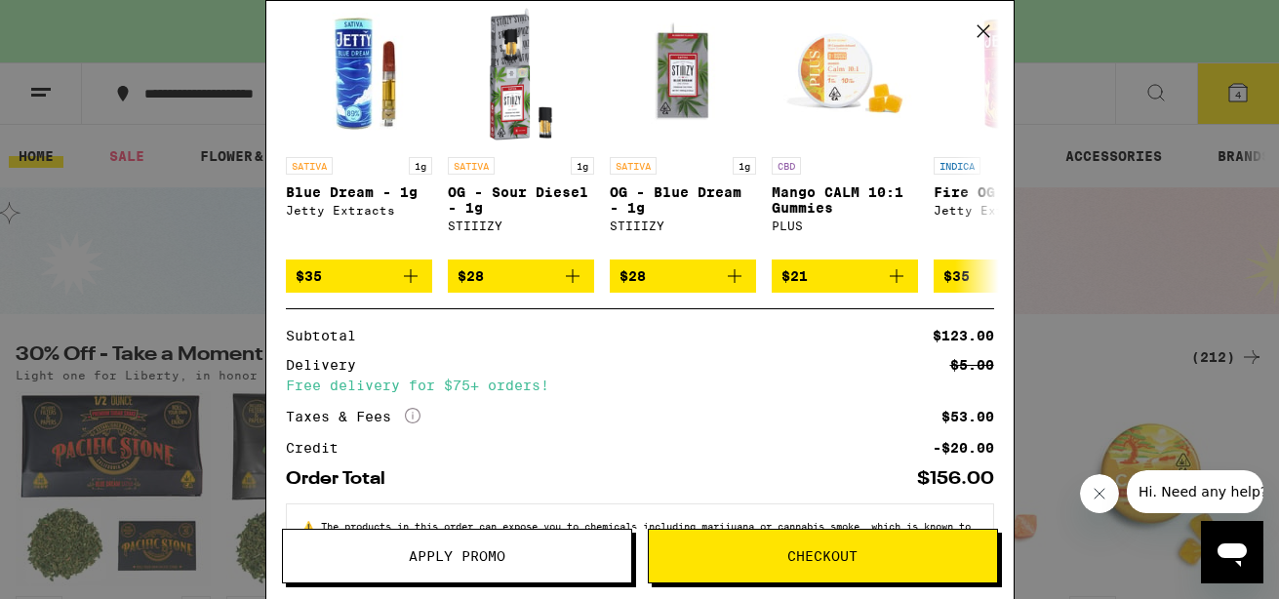
click at [419, 560] on span "Apply Promo" at bounding box center [457, 556] width 97 height 14
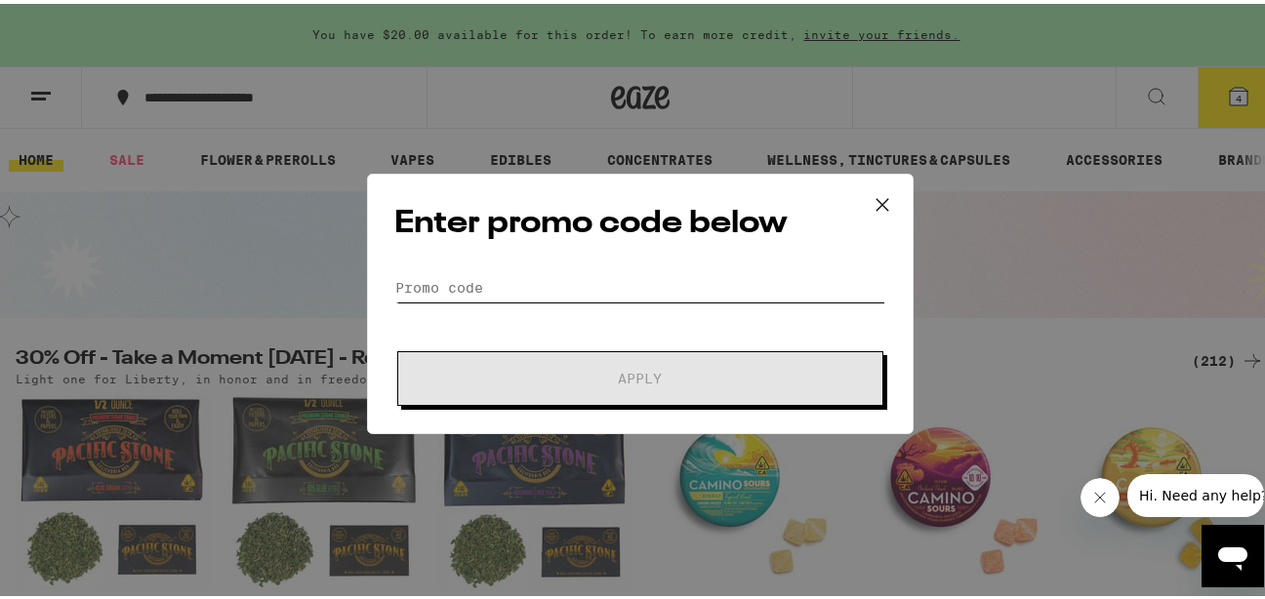
click at [506, 281] on input "Promo Code" at bounding box center [640, 283] width 490 height 29
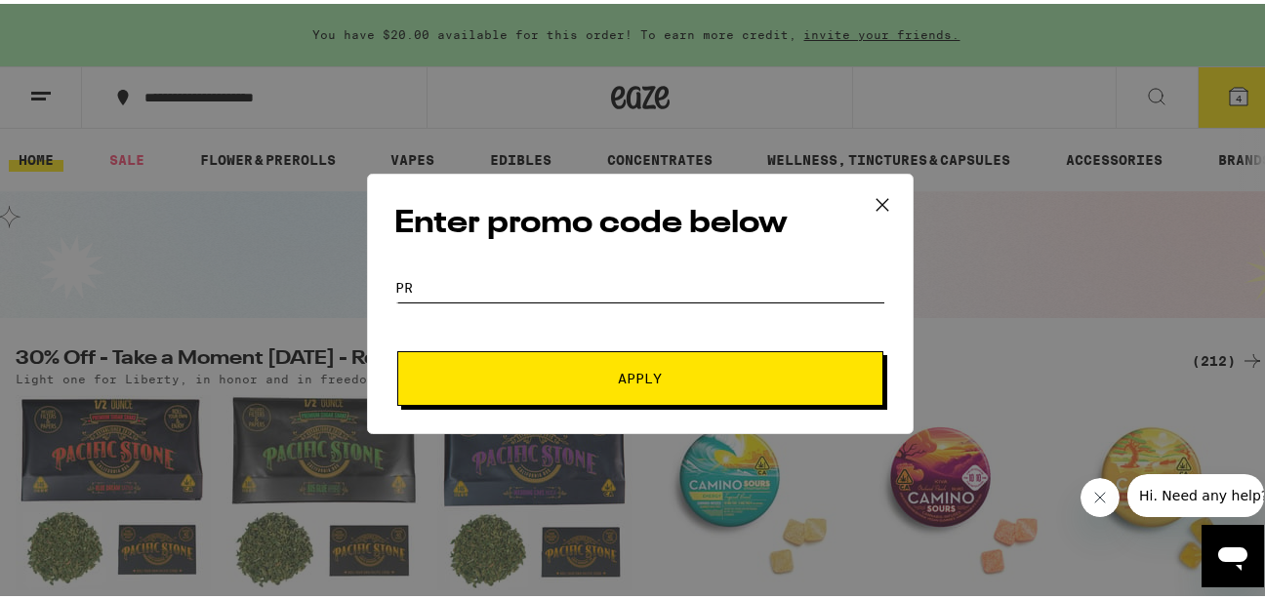
type input "p"
type input "liberty"
click at [580, 386] on button "Apply" at bounding box center [640, 374] width 486 height 55
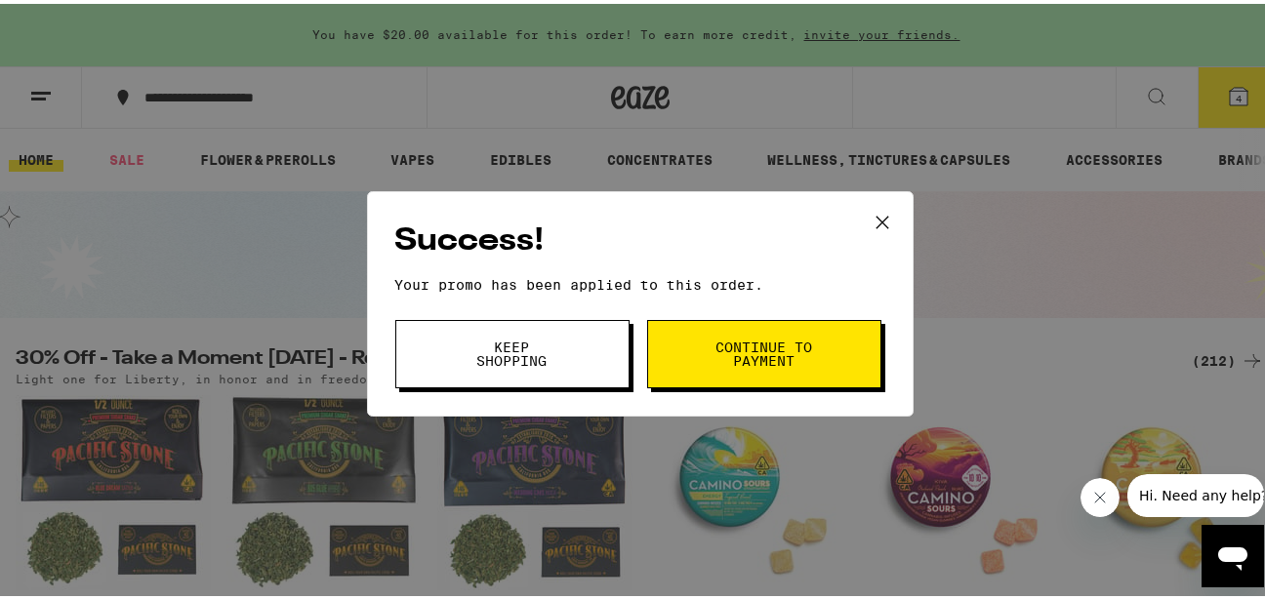
click at [737, 357] on span "Continue to payment" at bounding box center [764, 350] width 100 height 27
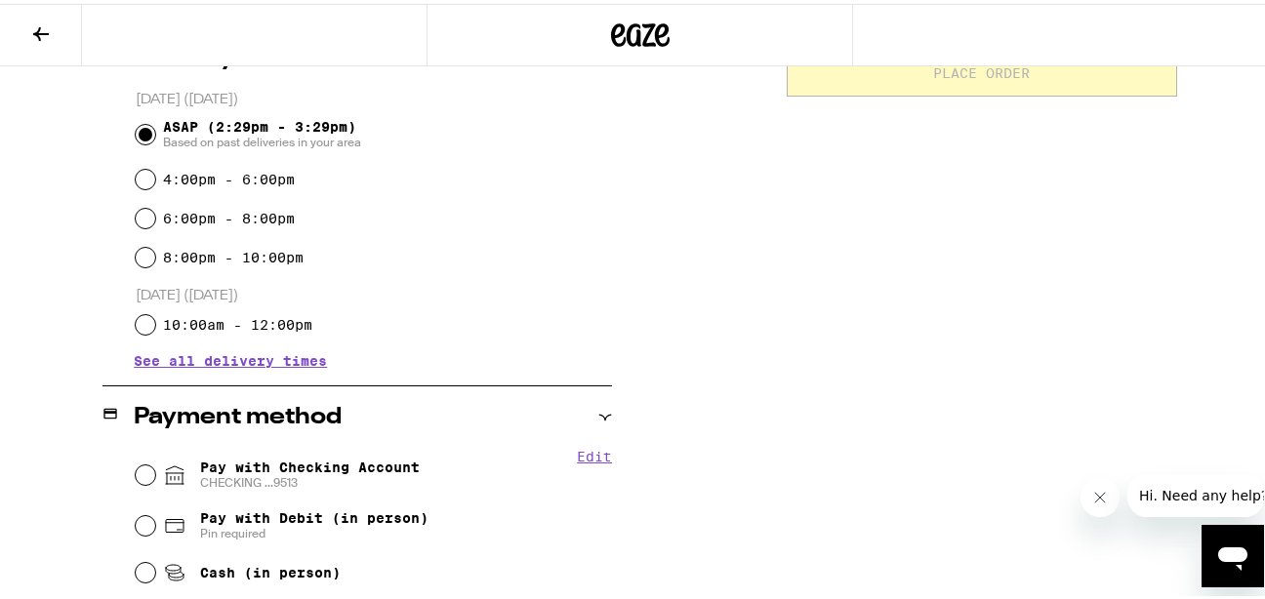
scroll to position [523, 0]
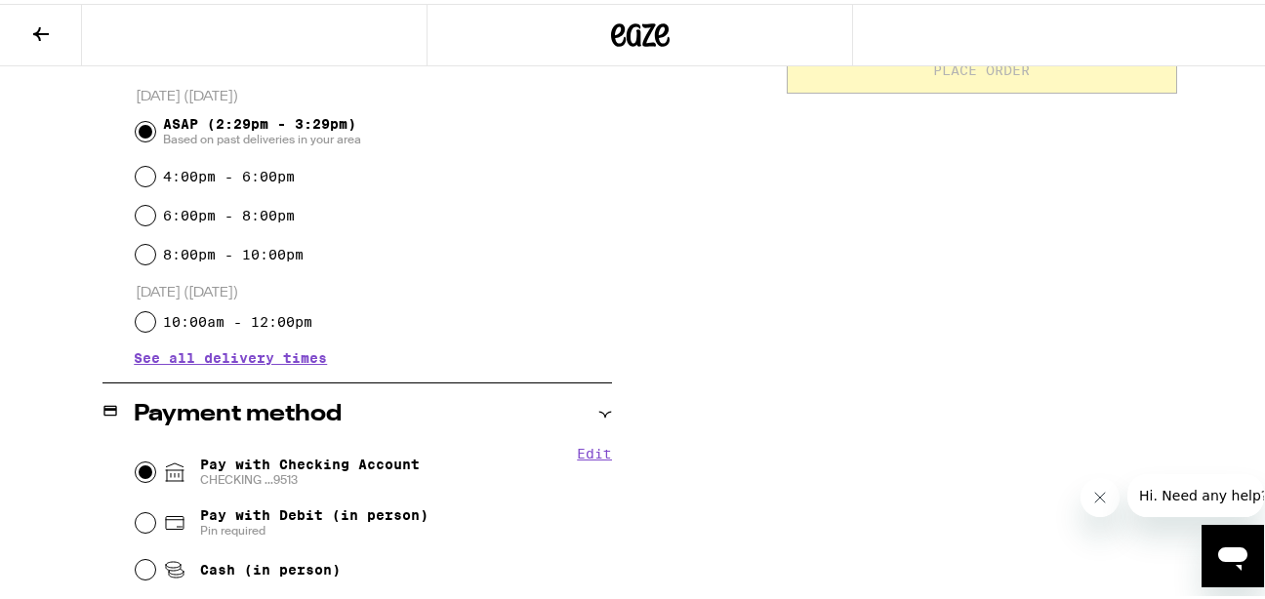
click at [145, 471] on input "Pay with Checking Account CHECKING ...9513" at bounding box center [146, 469] width 20 height 20
radio input "true"
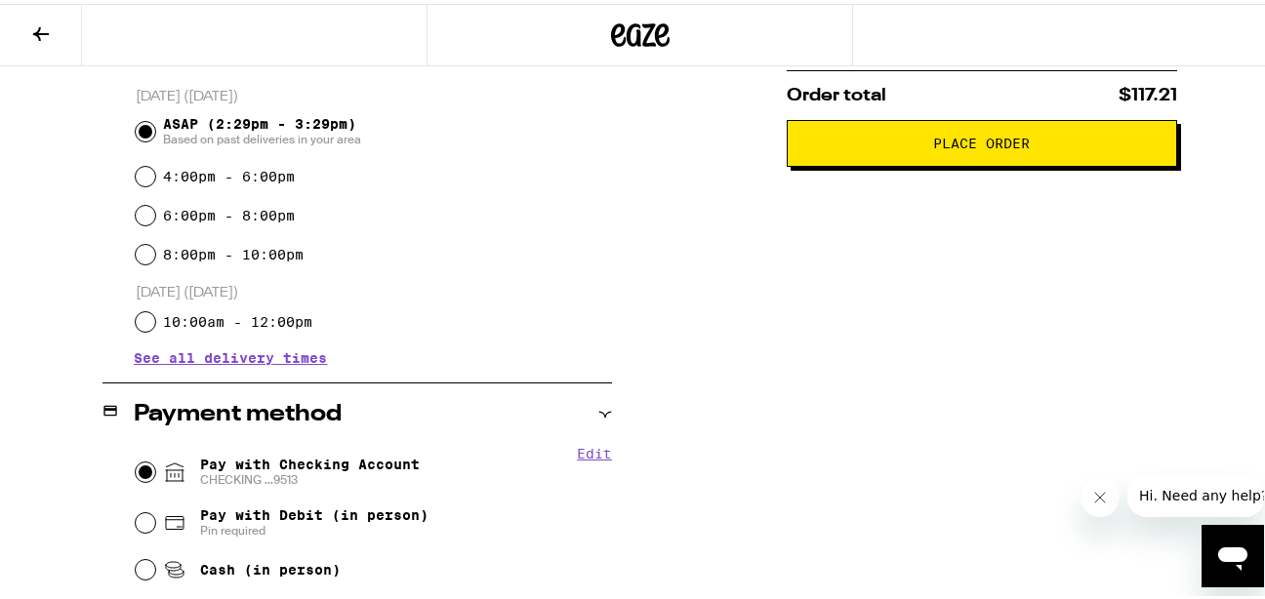
scroll to position [0, 0]
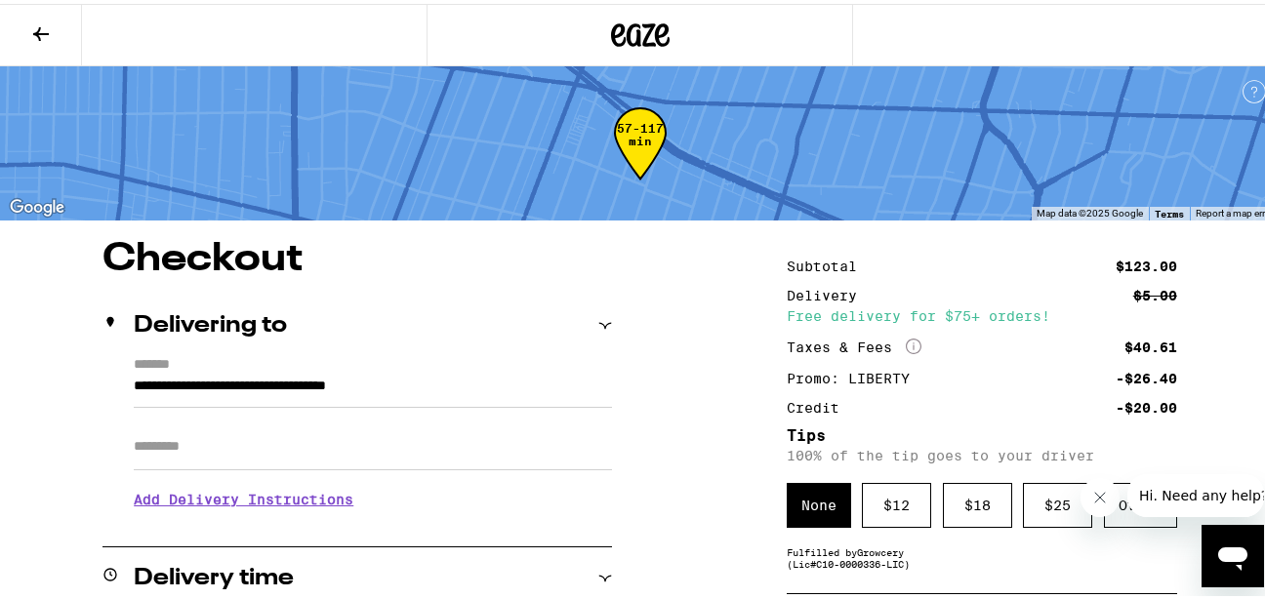
click at [1098, 493] on icon "Close message from company" at bounding box center [1099, 497] width 16 height 16
click at [1127, 500] on div "Other" at bounding box center [1140, 501] width 73 height 45
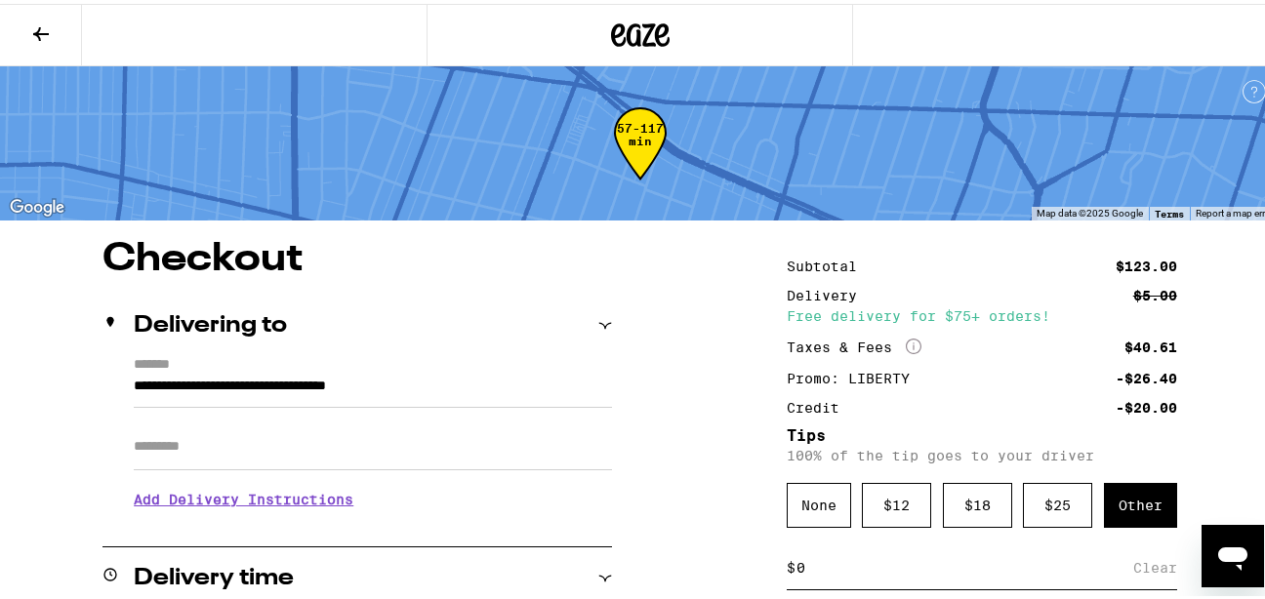
click at [856, 568] on input at bounding box center [964, 564] width 338 height 18
type input "10"
click at [1150, 569] on div "Save" at bounding box center [1159, 564] width 35 height 43
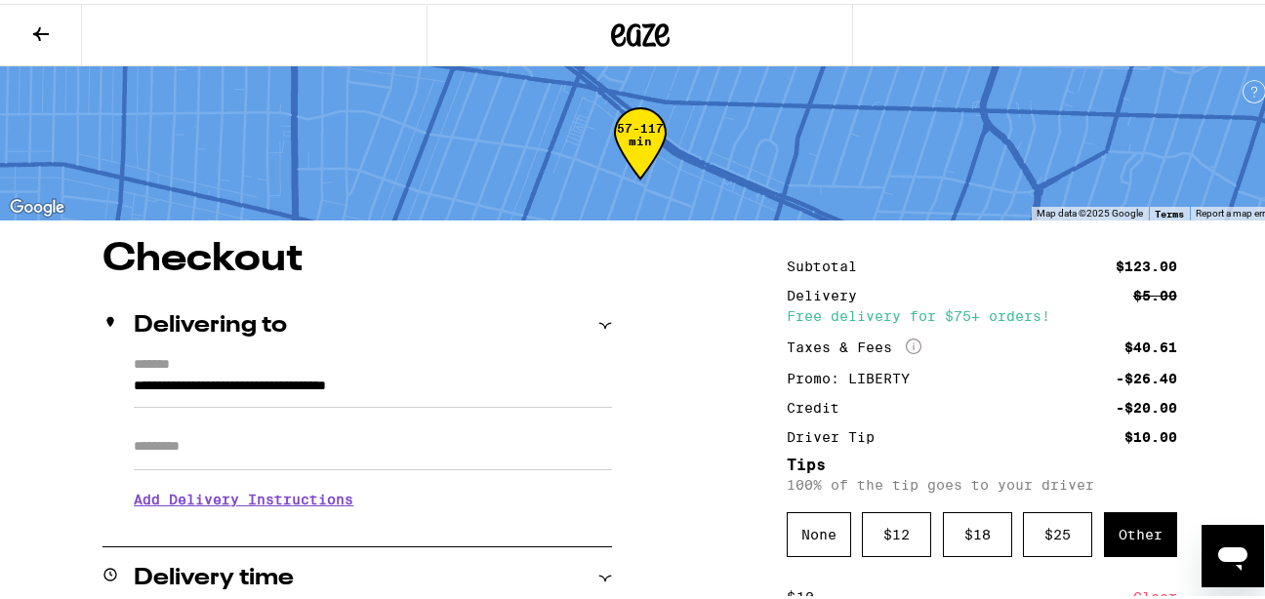
scroll to position [524, 0]
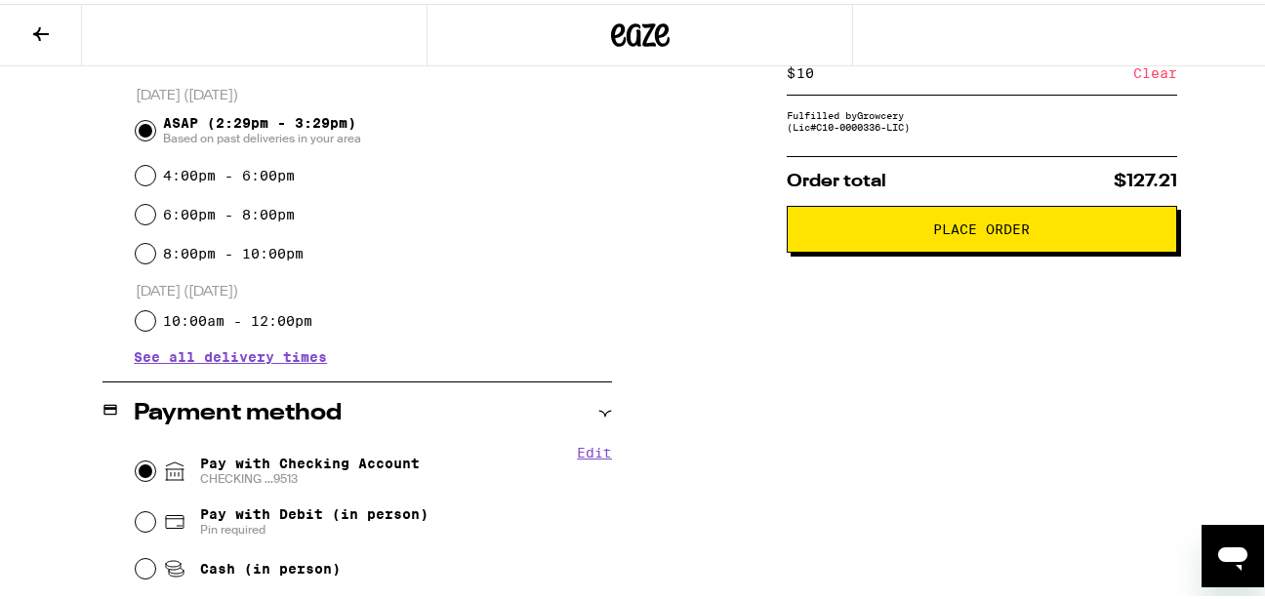
click at [1053, 249] on button "Place Order" at bounding box center [981, 225] width 390 height 47
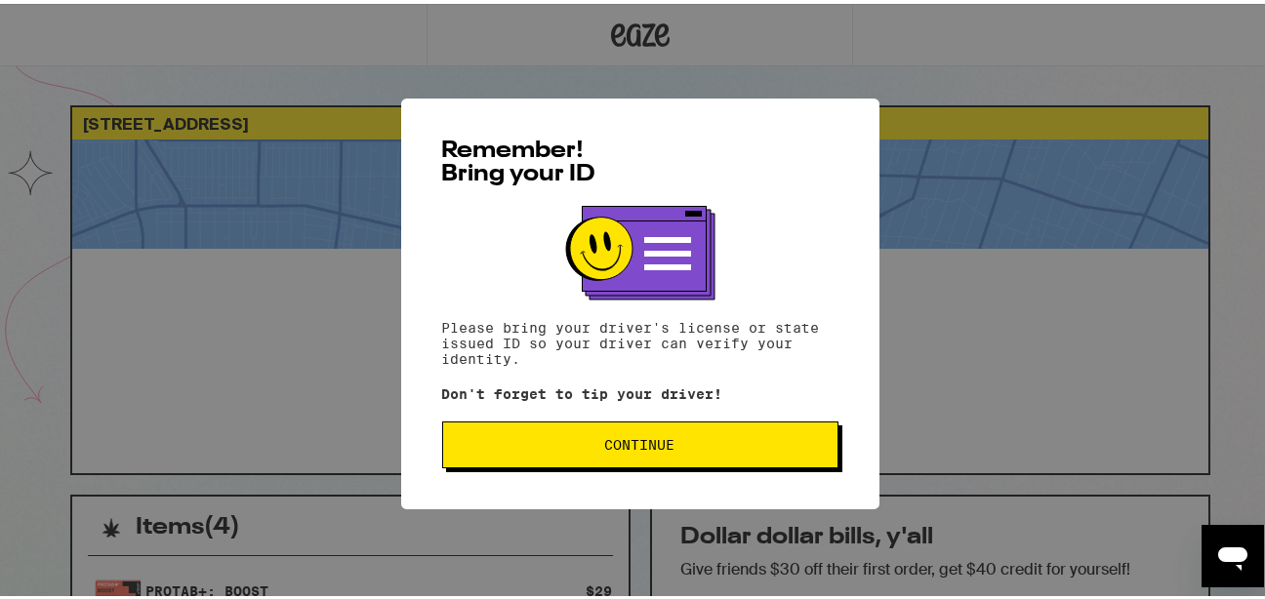
click at [705, 434] on button "Continue" at bounding box center [640, 441] width 396 height 47
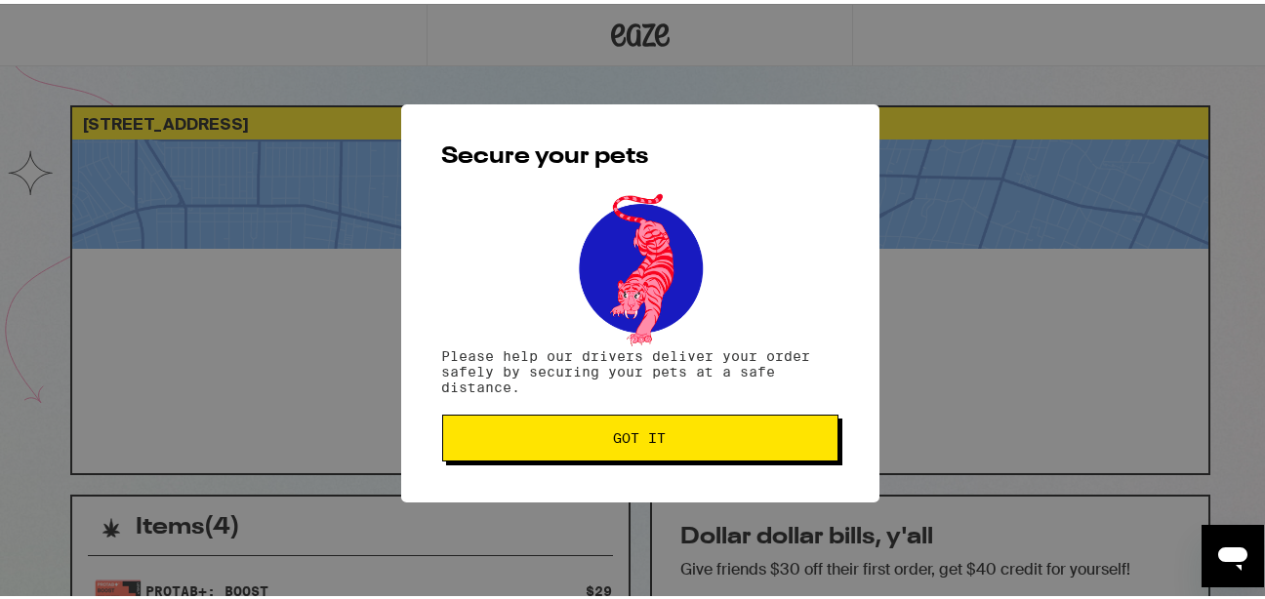
click at [719, 438] on span "Got it" at bounding box center [640, 434] width 363 height 14
